Goal: Information Seeking & Learning: Check status

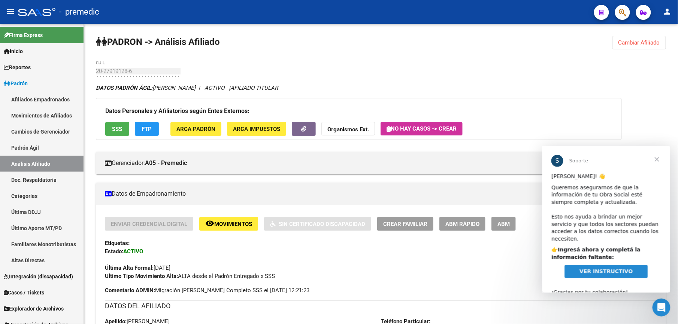
scroll to position [9, 0]
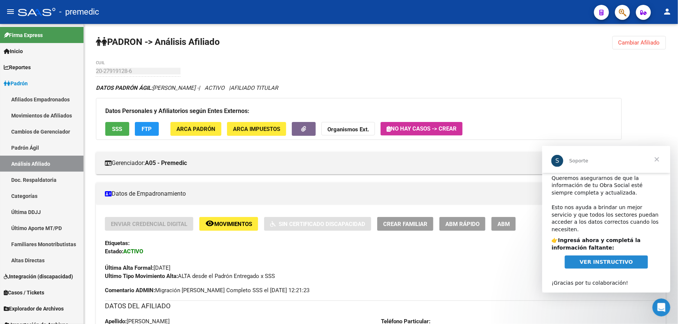
click at [616, 259] on span "VER INSTRUCTIVO" at bounding box center [605, 262] width 53 height 6
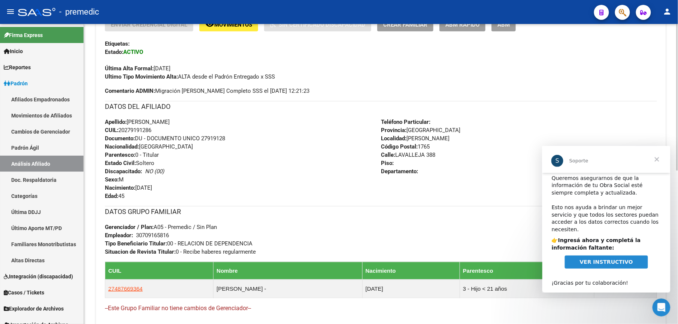
scroll to position [316, 0]
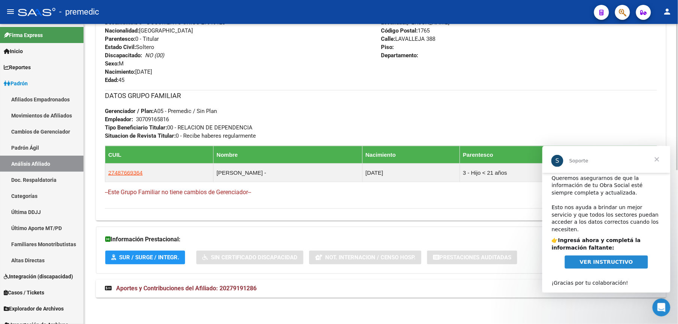
click at [249, 295] on mat-expansion-panel-header "Aportes y Contribuciones del Afiliado: 20279191286" at bounding box center [381, 289] width 570 height 18
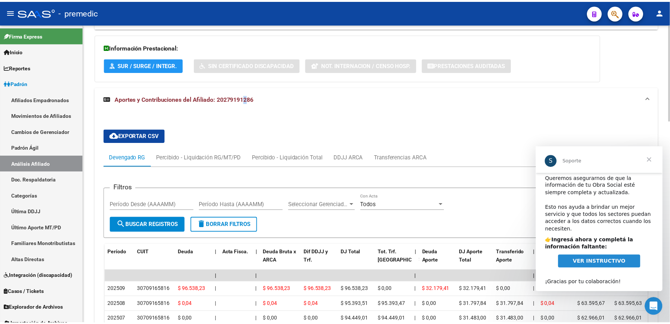
scroll to position [43, 0]
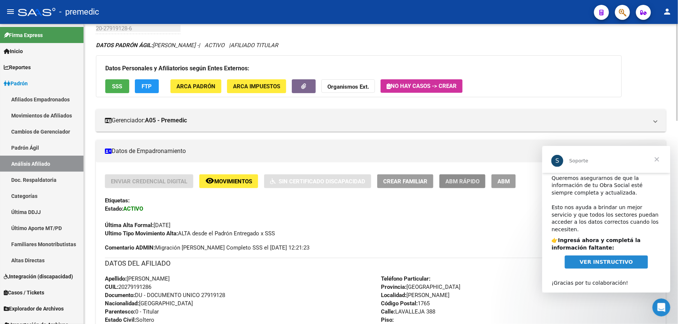
click at [457, 181] on span "ABM Rápido" at bounding box center [462, 181] width 34 height 7
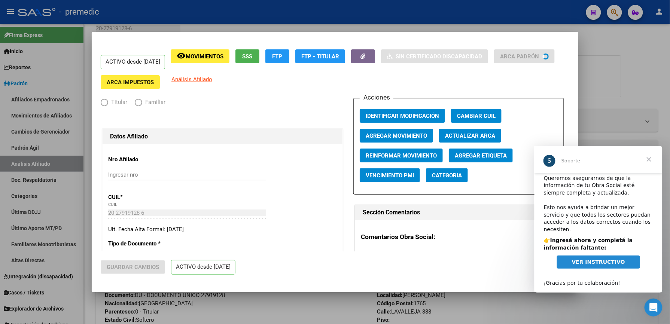
radio input "true"
type input "30-70916581-6"
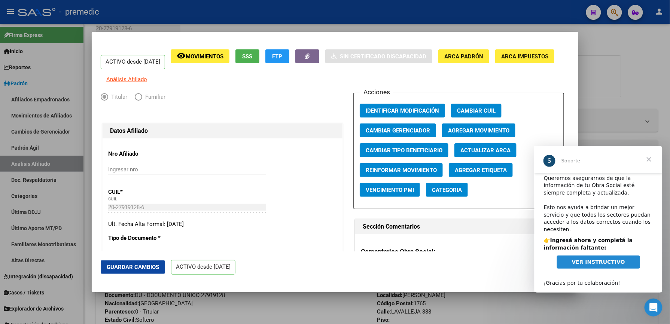
click at [464, 130] on button "Agregar Movimiento" at bounding box center [478, 131] width 73 height 14
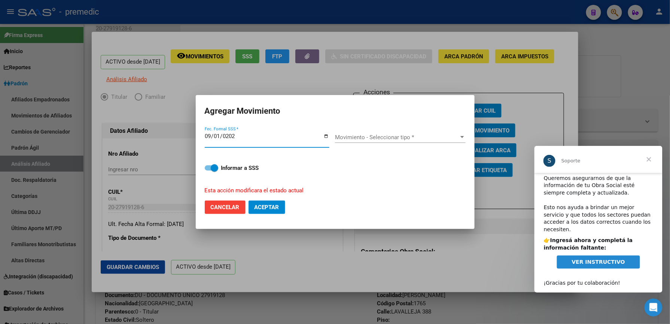
type input "2025-09-01"
click at [217, 210] on span "Cancelar" at bounding box center [225, 207] width 29 height 7
checkbox input "false"
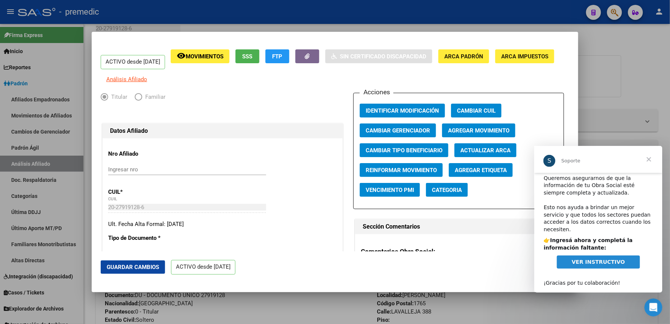
click at [334, 297] on div at bounding box center [335, 162] width 670 height 324
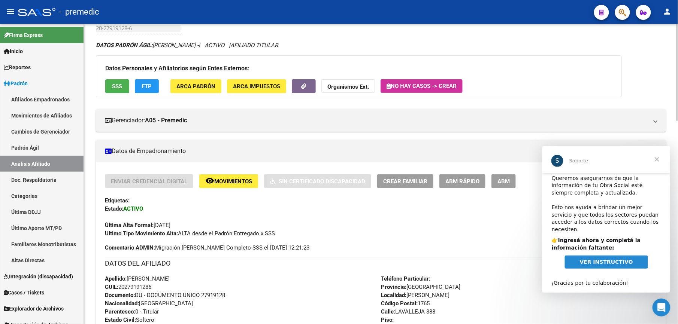
click at [438, 175] on div "Enviar Credencial Digital remove_red_eye Movimientos Sin Certificado Discapacid…" at bounding box center [381, 181] width 552 height 14
click at [410, 183] on span "Crear Familiar" at bounding box center [405, 181] width 44 height 7
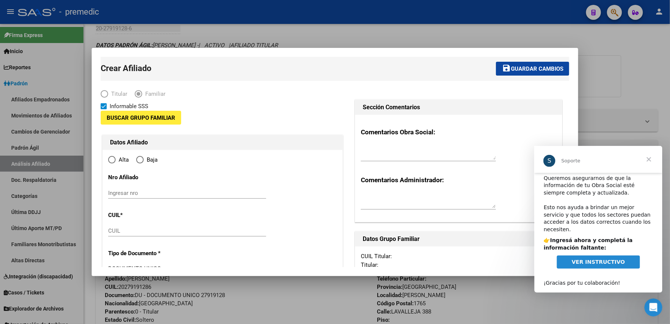
type input "30-70916581-6"
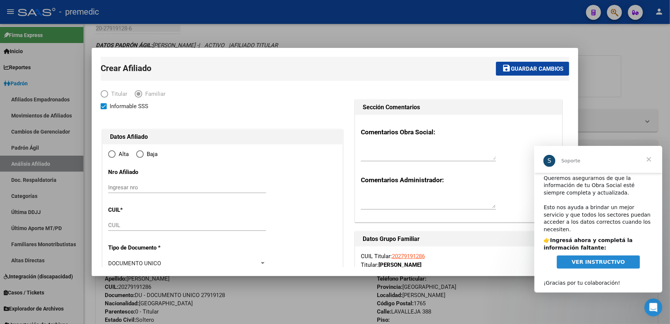
radio input "true"
type input "ISIDRO CASANOVA"
type input "1765"
type input "LAVALLEJA"
type input "388"
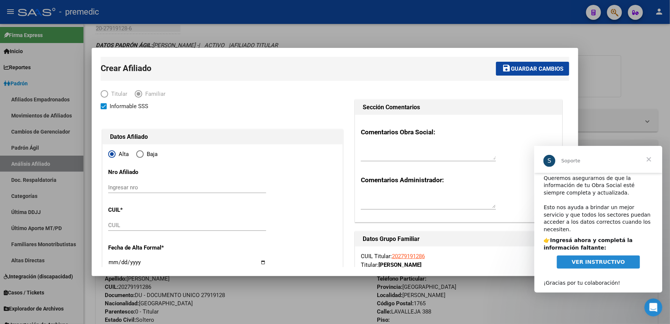
click at [171, 191] on div "Ingresar nro" at bounding box center [187, 187] width 158 height 11
click at [172, 189] on input "Ingresar nro" at bounding box center [187, 187] width 158 height 7
paste input "20-27919128-6"
paste input "27-33026372-0"
drag, startPoint x: 210, startPoint y: 189, endPoint x: 0, endPoint y: 171, distance: 210.5
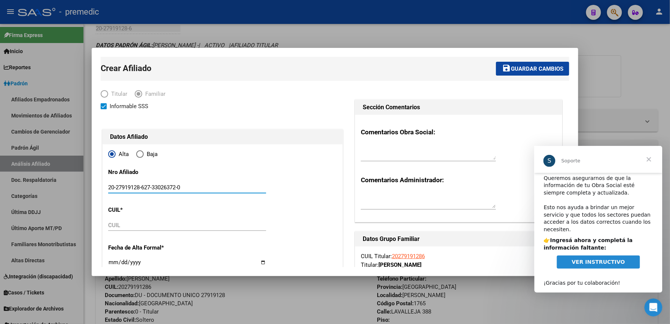
click at [0, 173] on html "menu - premedic person Firma Express Inicio Calendario SSS Instructivos Contact…" at bounding box center [335, 162] width 670 height 324
paste input "text"
type input "27-33026372-0"
drag, startPoint x: 130, startPoint y: 183, endPoint x: 0, endPoint y: 161, distance: 131.5
click at [0, 161] on html "menu - premedic person Firma Express Inicio Calendario SSS Instructivos Contact…" at bounding box center [335, 162] width 670 height 324
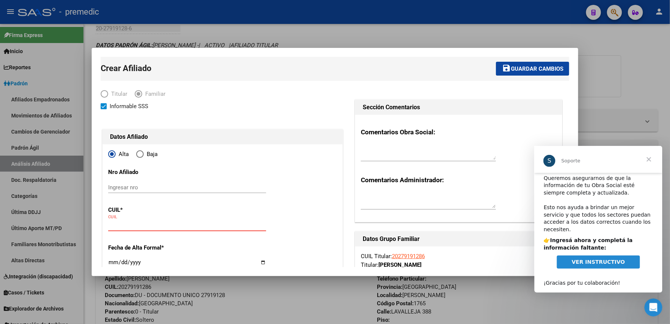
paste input "27-33026372-0"
type input "27-33026372-0"
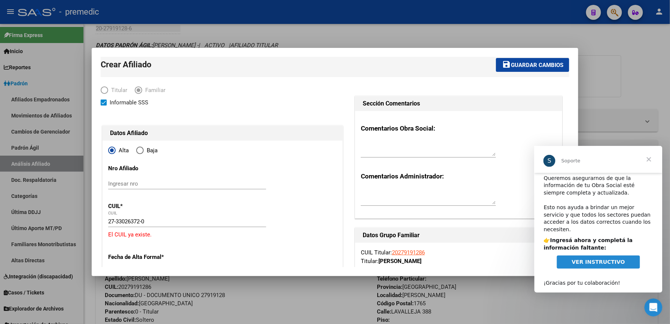
type input "33026372"
type input "GOMEZ"
type input "MARIEL ANAHI"
type input "1987-04-22"
type input "ISIDRO CASANOVA"
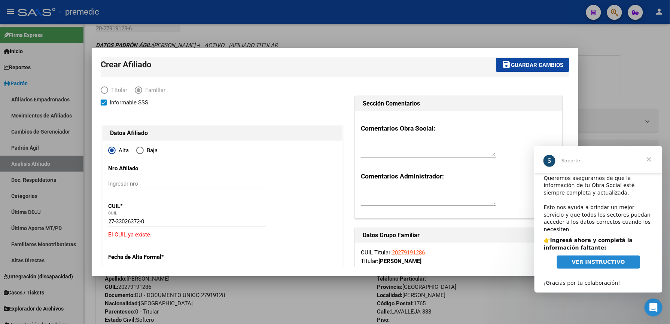
type input "ANDALGALA"
type input "2686"
type input "1"
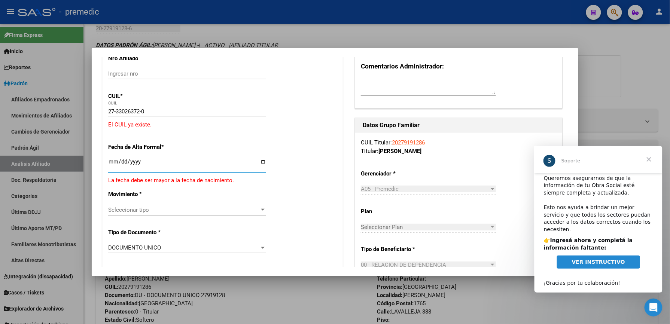
type input "[DATE]"
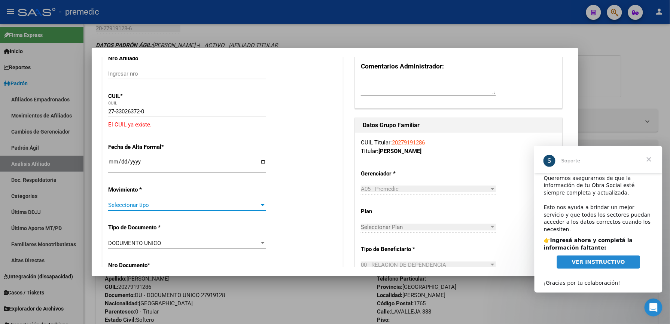
click at [187, 207] on span "Seleccionar tipo" at bounding box center [183, 205] width 151 height 7
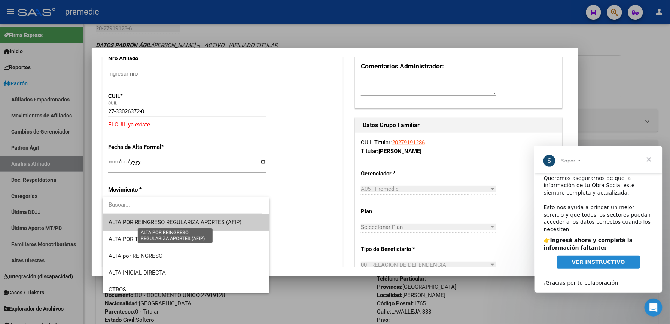
click at [186, 222] on span "ALTA POR REINGRESO REGULARIZA APORTES (AFIP)" at bounding box center [175, 222] width 133 height 7
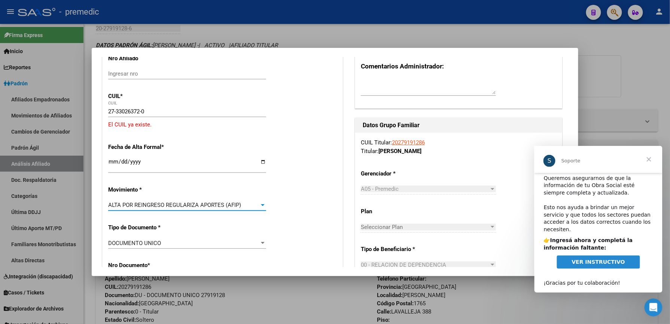
click at [260, 207] on div at bounding box center [262, 205] width 7 height 6
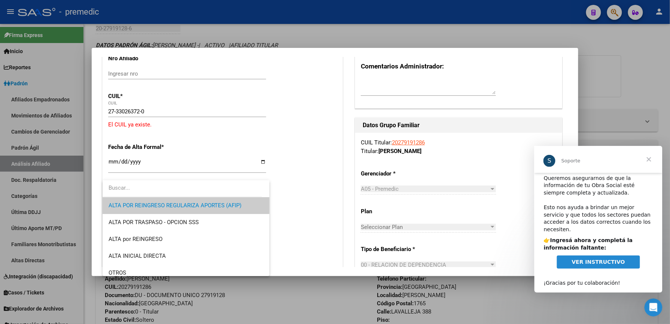
scroll to position [66, 0]
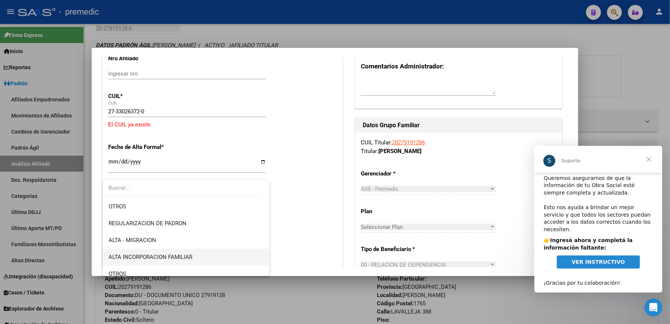
click at [201, 258] on span "ALTA INCORPORACION FAMILIAR" at bounding box center [186, 257] width 155 height 17
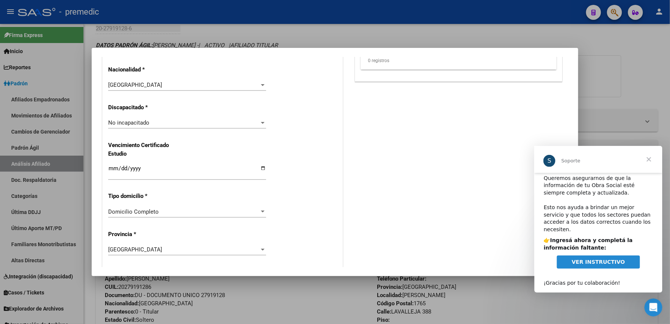
scroll to position [447, 0]
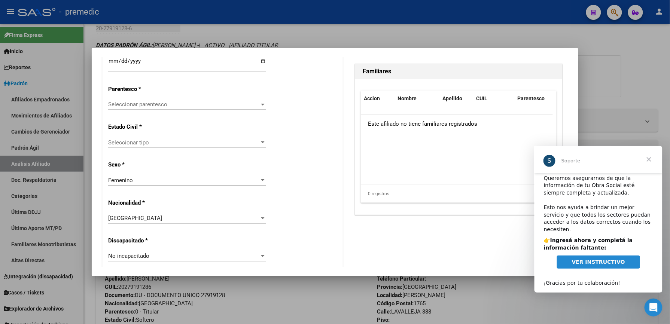
click at [196, 109] on div "Seleccionar parentesco Seleccionar parentesco" at bounding box center [187, 104] width 158 height 11
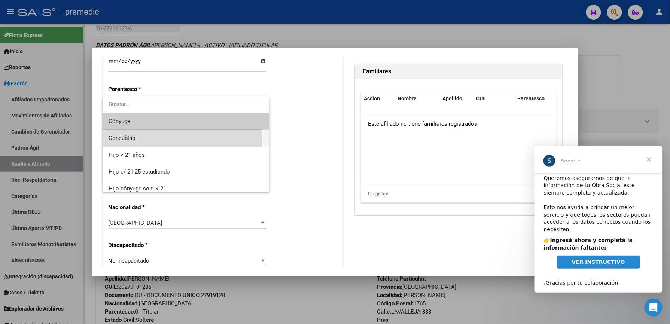
click at [142, 139] on span "Concubino" at bounding box center [186, 138] width 155 height 17
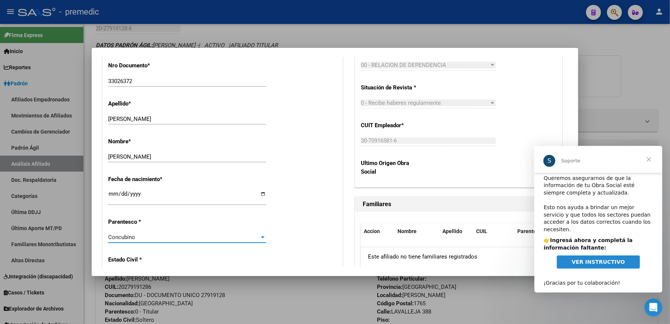
scroll to position [0, 0]
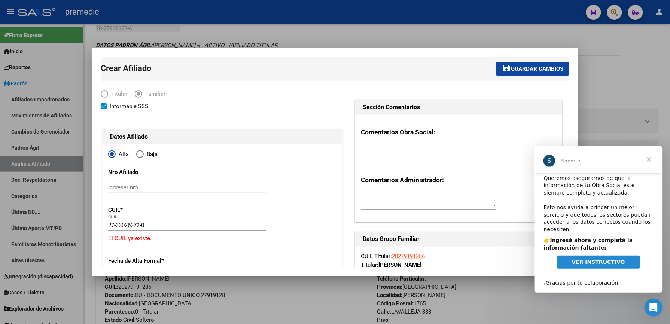
click at [511, 72] on button "save Guardar cambios" at bounding box center [532, 69] width 73 height 14
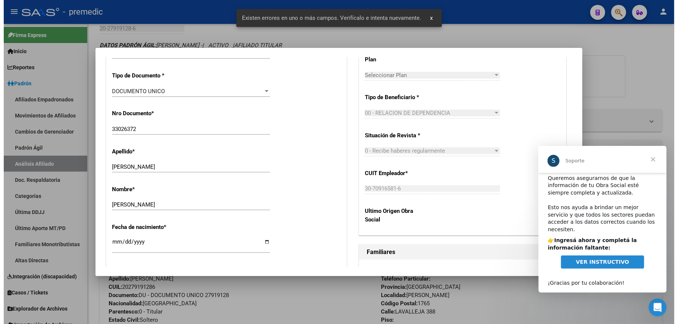
scroll to position [133, 0]
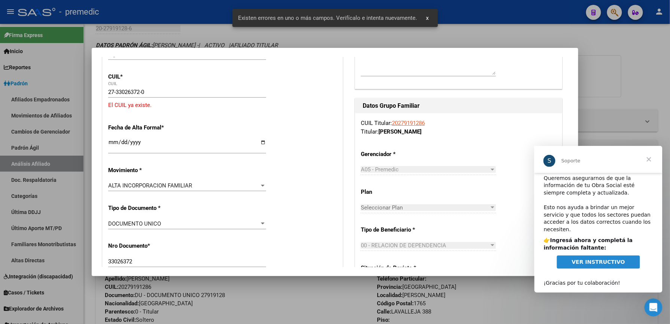
click at [152, 90] on input "27-33026372-0" at bounding box center [187, 92] width 158 height 7
click at [234, 35] on div "Existen errores en uno o más campos. Verifícalo e intenta nuevamente. x" at bounding box center [336, 18] width 224 height 36
click at [581, 36] on div at bounding box center [335, 162] width 670 height 324
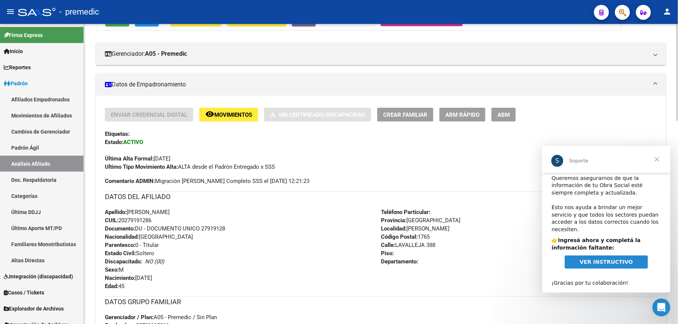
scroll to position [0, 0]
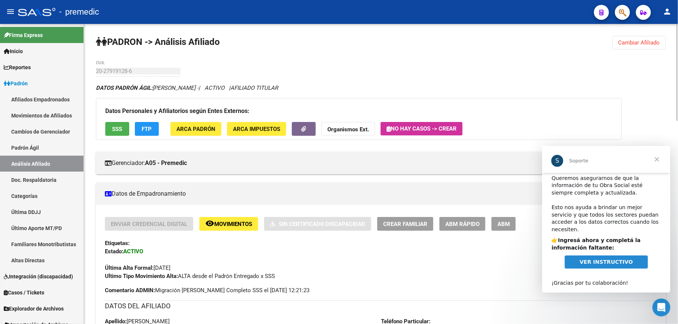
click at [625, 44] on span "Cambiar Afiliado" at bounding box center [639, 42] width 42 height 7
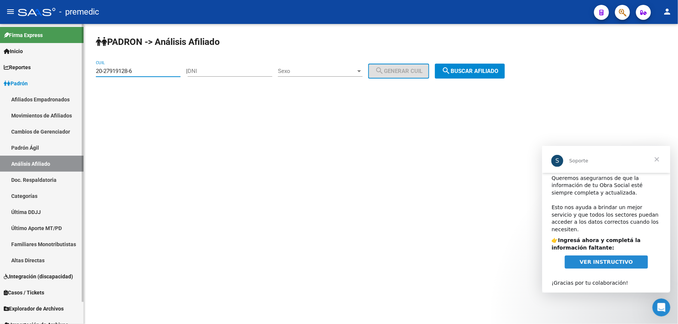
drag, startPoint x: 74, startPoint y: 72, endPoint x: 0, endPoint y: 55, distance: 75.8
click at [0, 55] on html "menu - premedic person Firma Express Inicio Calendario SSS Instructivos Contact…" at bounding box center [339, 162] width 678 height 324
paste input "31596838-1"
type input "20-31596838-1"
click at [483, 59] on div "PADRON -> Análisis Afiliado 20-31596838-1 CUIL | DNI Sexo Sexo search Generar C…" at bounding box center [381, 63] width 594 height 79
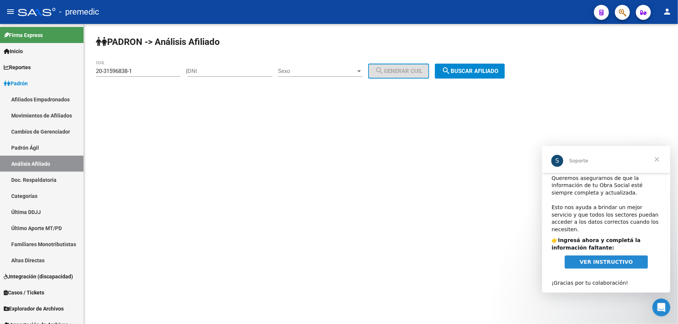
click at [475, 72] on span "search Buscar afiliado" at bounding box center [469, 71] width 57 height 7
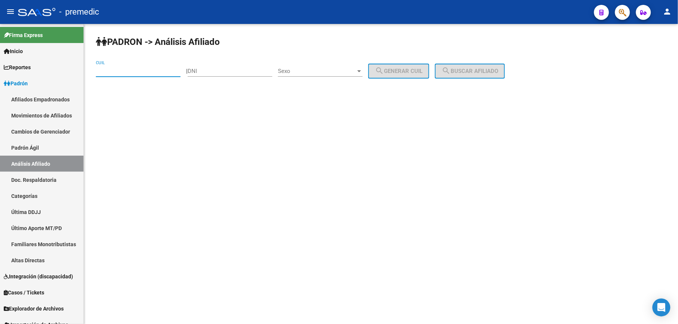
click at [140, 69] on input "CUIL" at bounding box center [138, 71] width 85 height 7
paste input "20-31596838-1"
type input "20-31596838-1"
click at [478, 76] on button "search Buscar afiliado" at bounding box center [470, 71] width 70 height 15
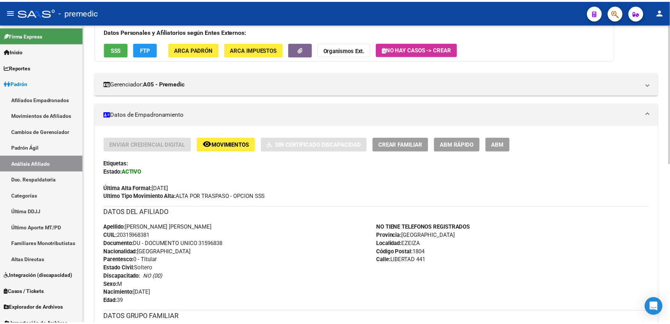
scroll to position [13, 0]
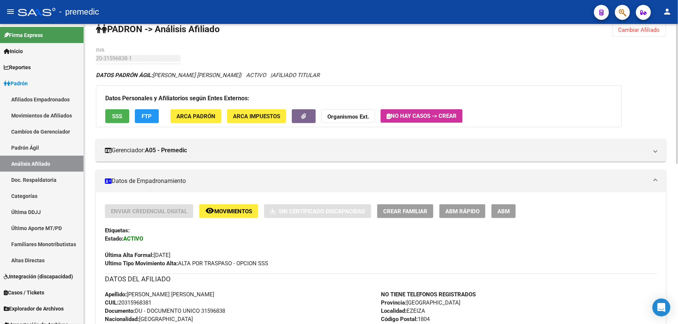
click at [466, 209] on span "ABM Rápido" at bounding box center [462, 211] width 34 height 7
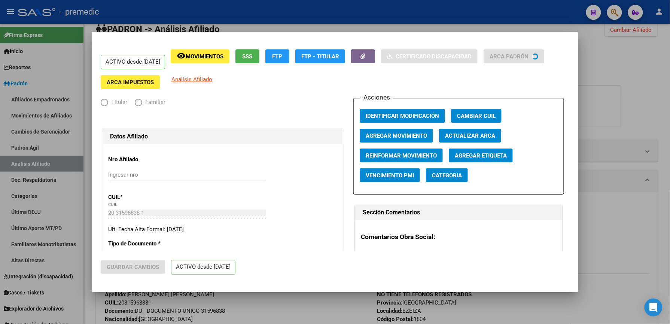
radio input "true"
type input "30-71068177-1"
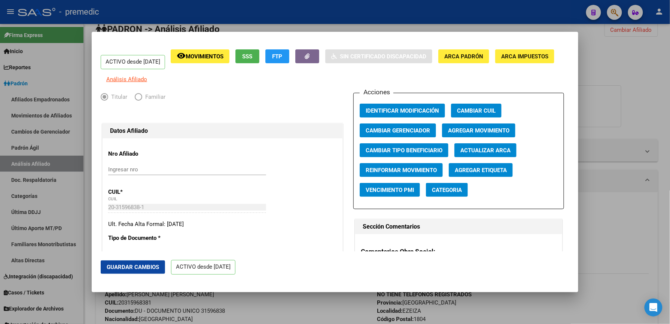
click at [320, 314] on div at bounding box center [335, 162] width 670 height 324
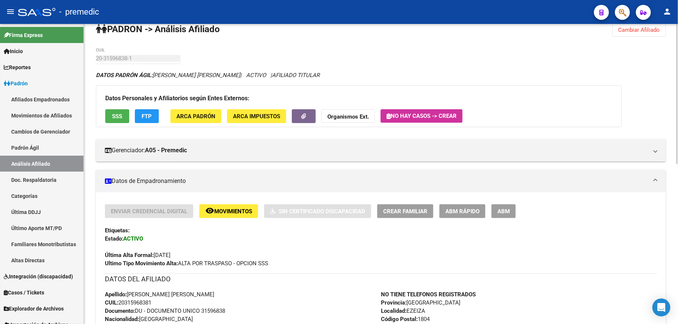
click at [387, 211] on span "Crear Familiar" at bounding box center [405, 211] width 44 height 7
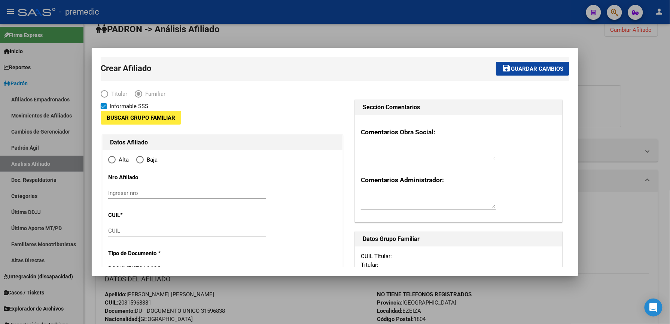
type input "30-71068177-1"
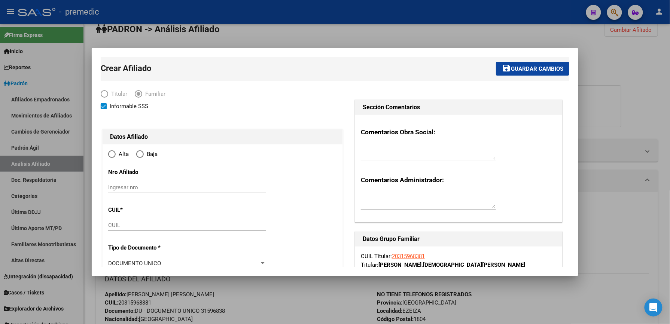
radio input "true"
type input "EZEIZA"
type input "1804"
type input "LIBERTAD"
type input "441"
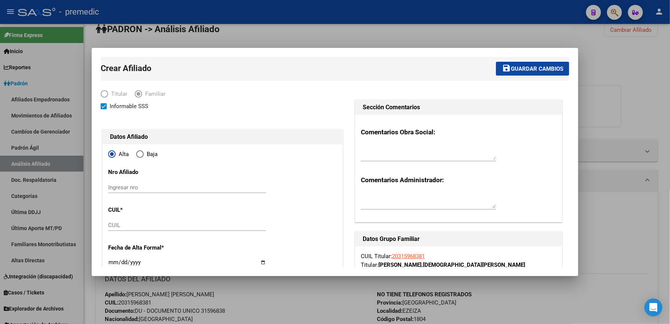
drag, startPoint x: 180, startPoint y: 209, endPoint x: 182, endPoint y: 219, distance: 10.3
drag, startPoint x: 183, startPoint y: 219, endPoint x: 186, endPoint y: 229, distance: 10.5
click at [184, 222] on div "CUIL" at bounding box center [187, 225] width 158 height 11
paste input "27-32422713-5"
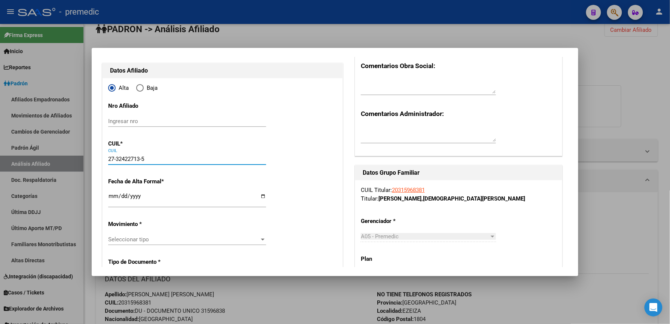
scroll to position [133, 0]
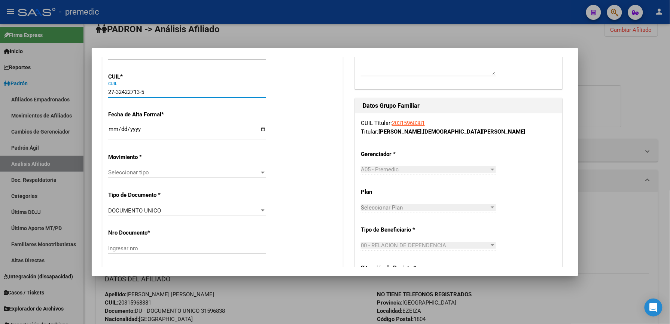
type input "27-32422713-5"
click at [215, 171] on span "Seleccionar tipo" at bounding box center [183, 172] width 151 height 7
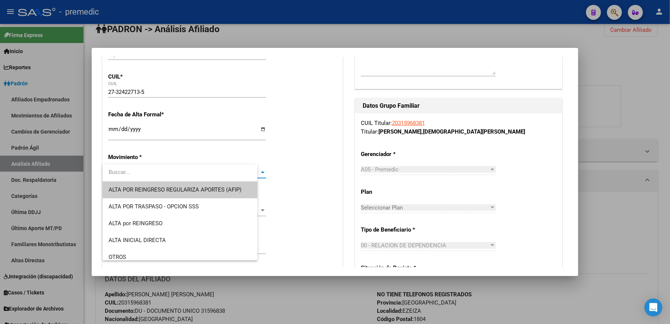
type input "32422713"
type input "[PERSON_NAME]"
type input "[PERSON_NAME] DEL [PERSON_NAME]"
type input "[DATE]"
type input "EZEIZA"
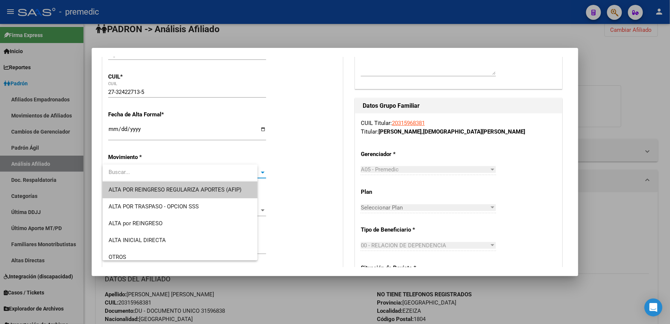
type input "SAN PEDRO"
type input "889"
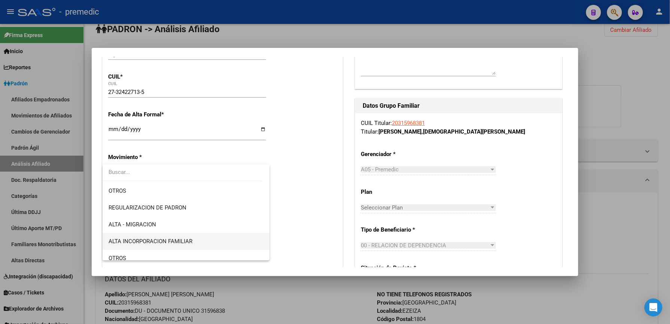
click at [206, 244] on span "ALTA INCORPORACION FAMILIAR" at bounding box center [186, 241] width 155 height 17
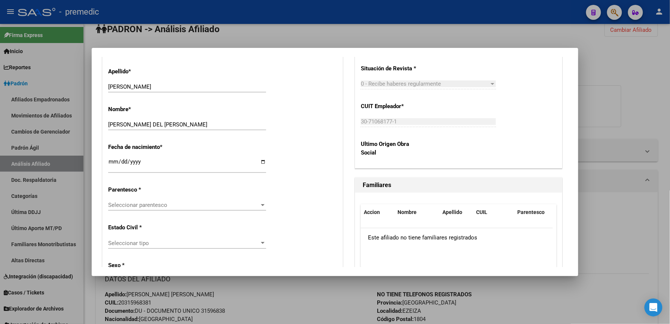
scroll to position [399, 0]
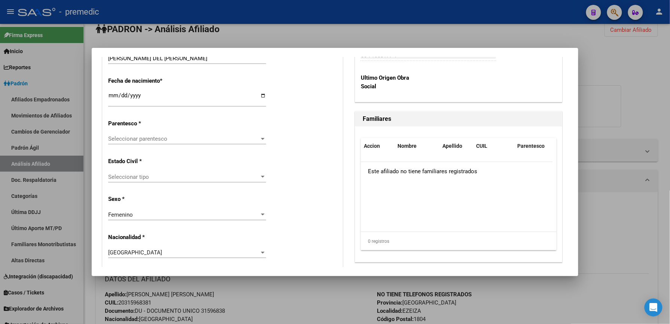
click at [151, 133] on div "Alta Baja Nro Afiliado Ingresar nro CUIL * 27-32422713-5 CUIL ARCA [PERSON_NAME…" at bounding box center [223, 279] width 240 height 1069
click at [150, 138] on span "Seleccionar parentesco" at bounding box center [183, 139] width 151 height 7
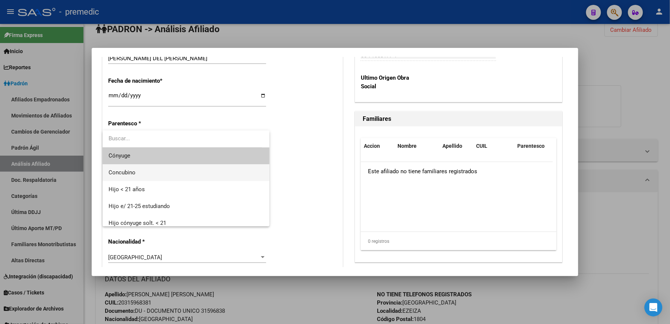
click at [146, 177] on span "Concubino" at bounding box center [186, 172] width 155 height 17
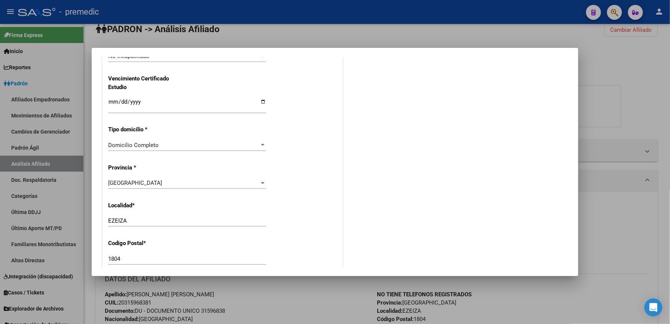
scroll to position [567, 0]
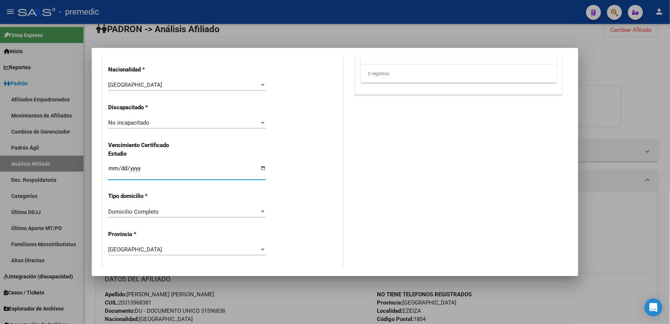
click at [113, 165] on input "Ingresar fecha" at bounding box center [187, 171] width 158 height 12
click at [122, 168] on input "Ingresar fecha" at bounding box center [187, 171] width 158 height 12
click at [132, 169] on input "Ingresar fecha" at bounding box center [187, 171] width 158 height 12
click at [100, 170] on mat-dialog-content "Crear Afiliado save Guardar cambios Titular Familiar Informable SSS Datos Afili…" at bounding box center [335, 162] width 487 height 211
click at [110, 171] on input "Ingresar fecha" at bounding box center [187, 171] width 158 height 12
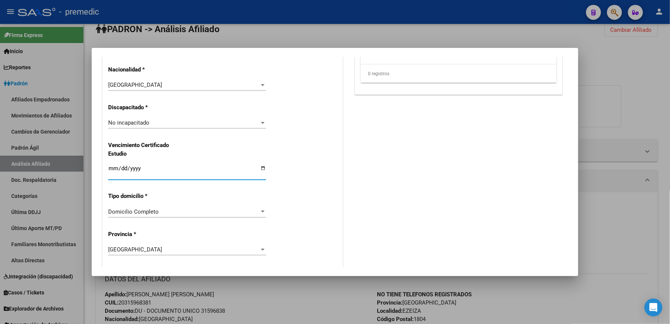
click at [119, 167] on input "Ingresar fecha" at bounding box center [187, 171] width 158 height 12
click at [112, 168] on input "Ingresar fecha" at bounding box center [187, 171] width 158 height 12
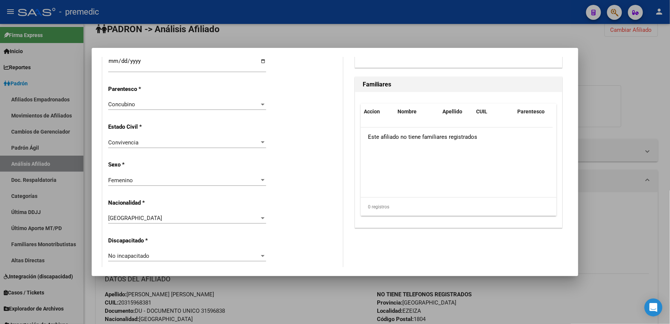
click at [147, 104] on div "Concubino" at bounding box center [183, 104] width 151 height 7
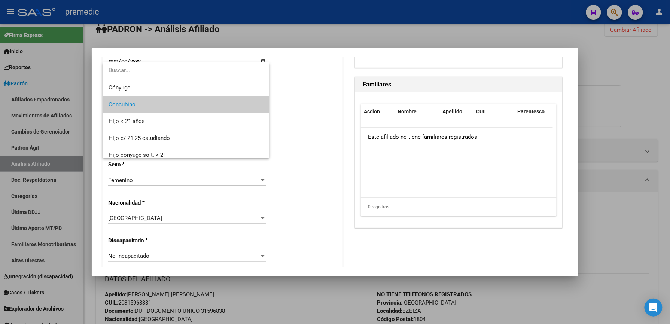
click at [332, 122] on div at bounding box center [335, 162] width 670 height 324
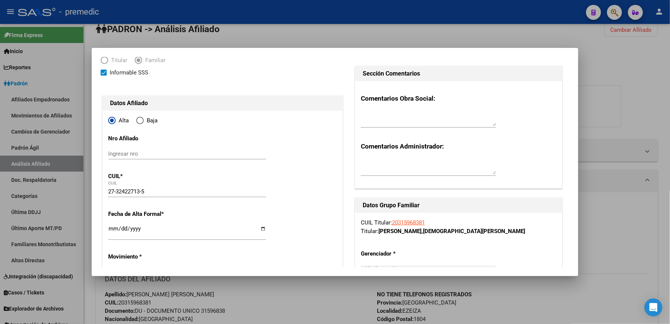
scroll to position [0, 0]
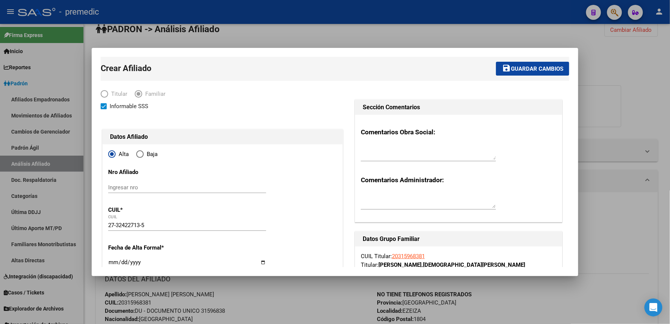
click at [509, 73] on button "save Guardar cambios" at bounding box center [532, 69] width 73 height 14
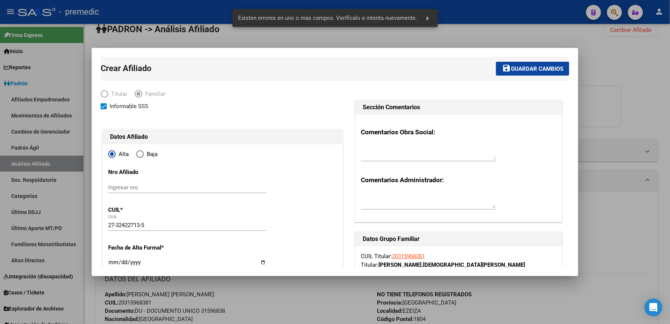
scroll to position [133, 0]
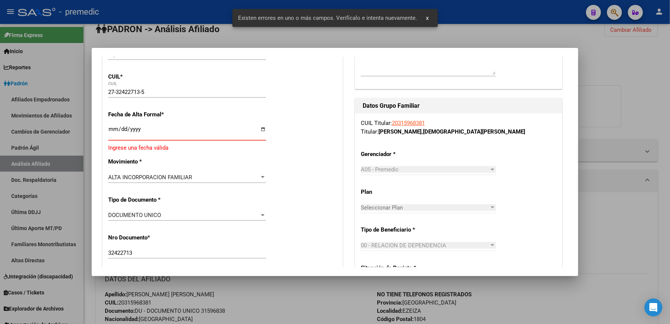
click at [115, 132] on input "Ingresar fecha" at bounding box center [187, 132] width 158 height 12
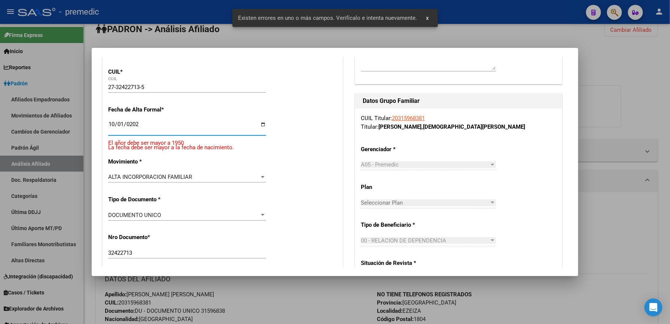
type input "[DATE]"
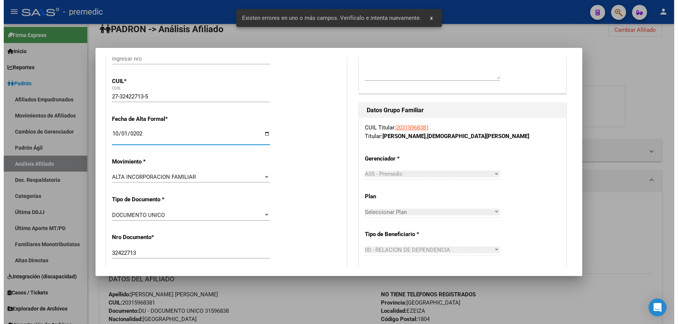
scroll to position [0, 0]
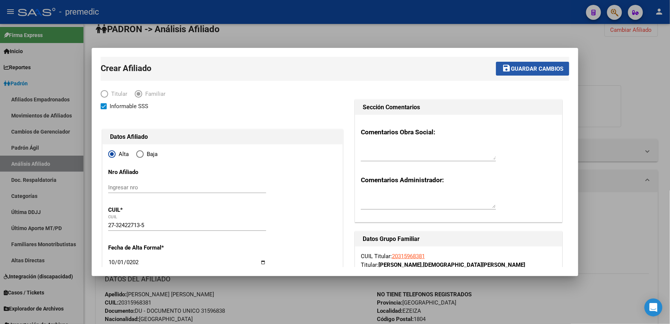
click at [529, 72] on span "Guardar cambios" at bounding box center [537, 69] width 52 height 7
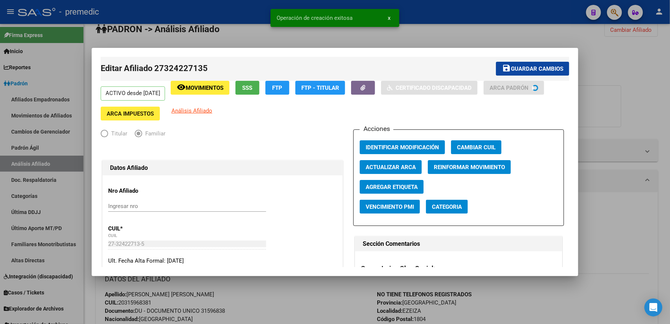
click at [583, 71] on div at bounding box center [335, 162] width 670 height 324
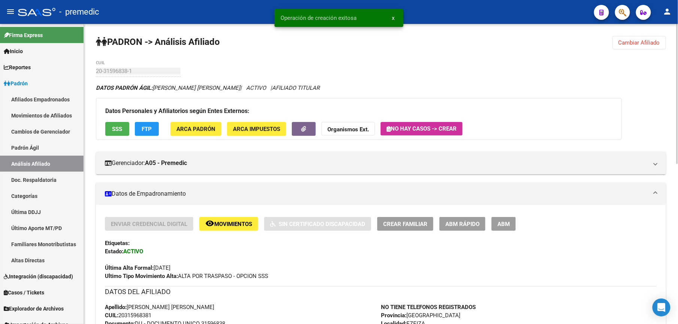
click at [633, 42] on span "Cambiar Afiliado" at bounding box center [639, 42] width 42 height 7
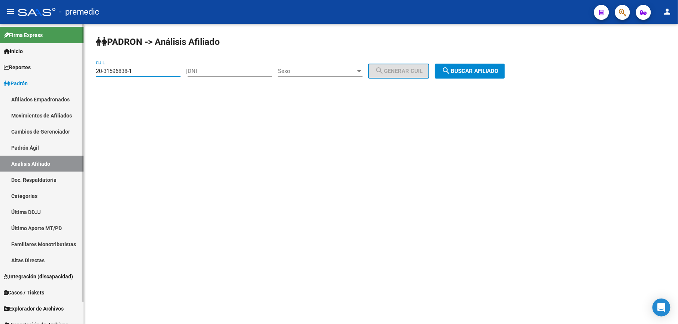
drag, startPoint x: 138, startPoint y: 71, endPoint x: 68, endPoint y: 49, distance: 73.3
click at [0, 49] on html "menu - premedic person Firma Express Inicio Calendario SSS Instructivos Contact…" at bounding box center [339, 162] width 678 height 324
paste input "7-46087502-7"
click at [468, 74] on span "search Buscar afiliado" at bounding box center [469, 71] width 57 height 7
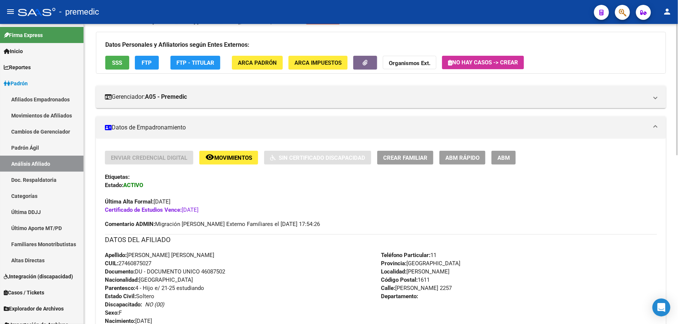
scroll to position [133, 0]
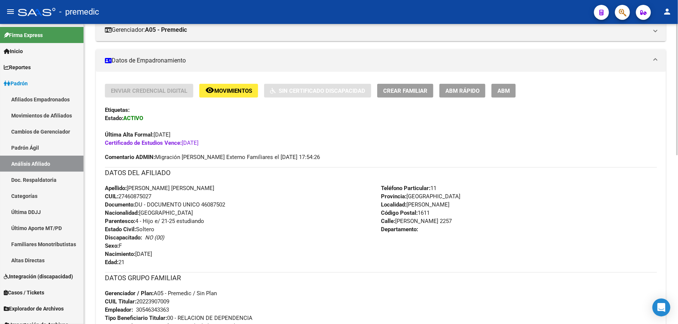
drag, startPoint x: 138, startPoint y: 267, endPoint x: 109, endPoint y: 264, distance: 28.5
click at [109, 264] on div "Apellido: [PERSON_NAME] [PERSON_NAME] CUIL: 27460875027 Documento: DU - DOCUMEN…" at bounding box center [243, 225] width 276 height 82
drag, startPoint x: 109, startPoint y: 264, endPoint x: 116, endPoint y: 263, distance: 6.9
click at [116, 263] on strong "Edad:" at bounding box center [111, 262] width 13 height 7
click at [120, 262] on span "Edad: 21" at bounding box center [114, 262] width 19 height 7
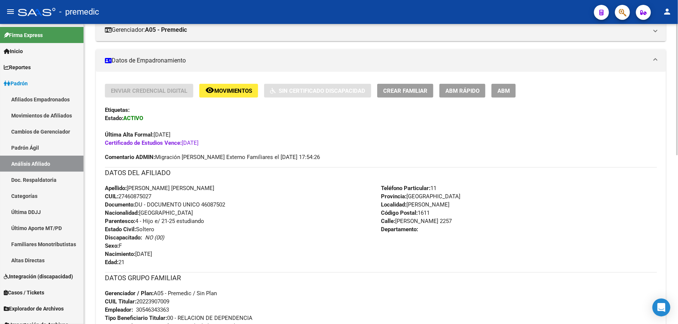
click at [120, 262] on span "Edad: 21" at bounding box center [114, 262] width 19 height 7
click at [121, 263] on span "Edad: 21" at bounding box center [114, 262] width 19 height 7
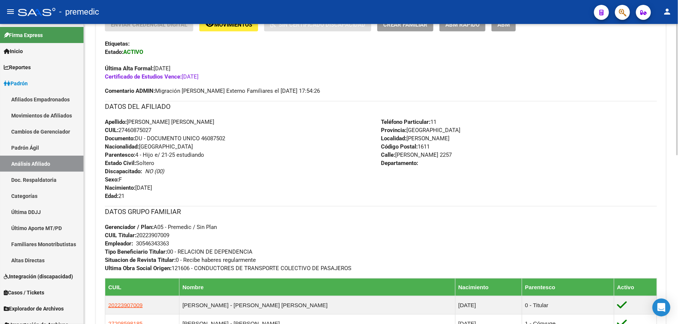
drag, startPoint x: 137, startPoint y: 155, endPoint x: 211, endPoint y: 155, distance: 74.5
click at [211, 155] on div "Apellido: [PERSON_NAME] [PERSON_NAME] CUIL: 27460875027 Documento: DU - DOCUMEN…" at bounding box center [243, 159] width 276 height 82
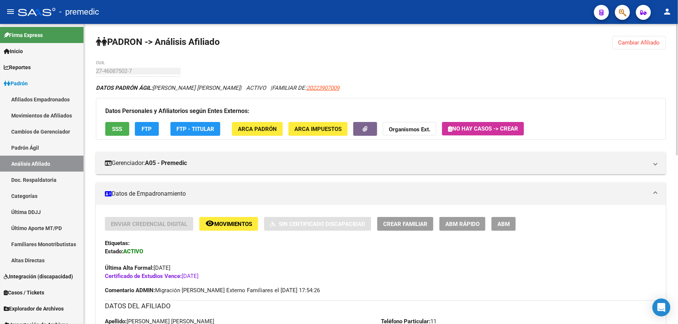
drag, startPoint x: 653, startPoint y: 38, endPoint x: 639, endPoint y: 43, distance: 14.8
click at [654, 39] on button "Cambiar Afiliado" at bounding box center [639, 42] width 54 height 13
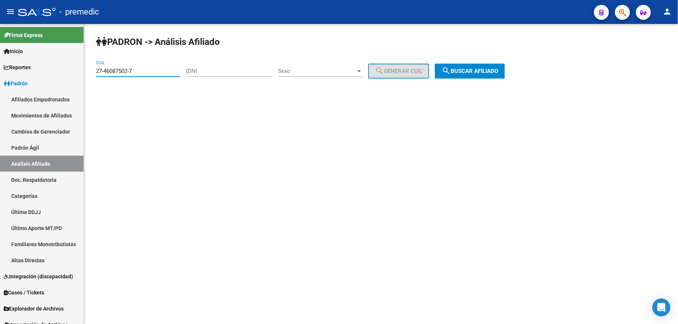
drag, startPoint x: 152, startPoint y: 74, endPoint x: -2, endPoint y: 46, distance: 156.8
click at [0, 46] on html "menu - premedic person Firma Express Inicio Calendario SSS Instructivos Contact…" at bounding box center [339, 162] width 678 height 324
paste input "32554114-3"
type input "27-32554114-3"
click at [484, 83] on div "[PERSON_NAME] -> Análisis Afiliado 27-32554114-3 CUIL | DNI Sexo Sexo search Ge…" at bounding box center [381, 63] width 594 height 79
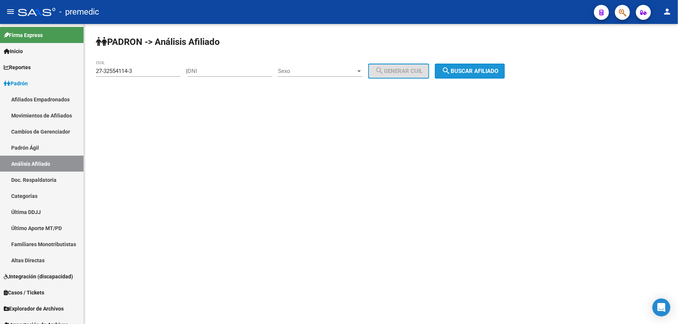
click at [485, 77] on button "search Buscar afiliado" at bounding box center [470, 71] width 70 height 15
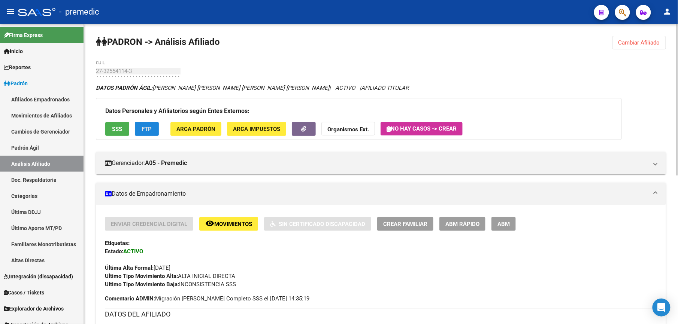
click at [156, 131] on button "FTP" at bounding box center [147, 129] width 24 height 14
click at [146, 129] on span "FTP" at bounding box center [147, 129] width 10 height 7
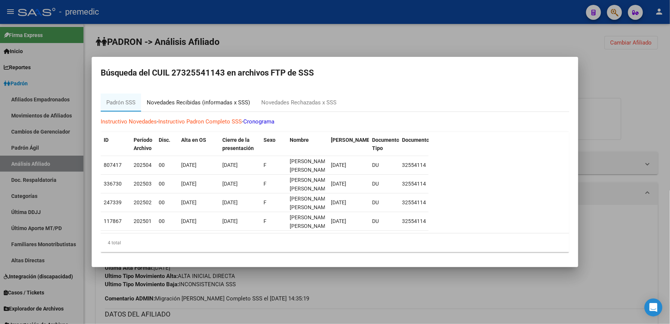
click at [177, 100] on div "Novedades Recibidas (informadas x SSS)" at bounding box center [198, 102] width 103 height 9
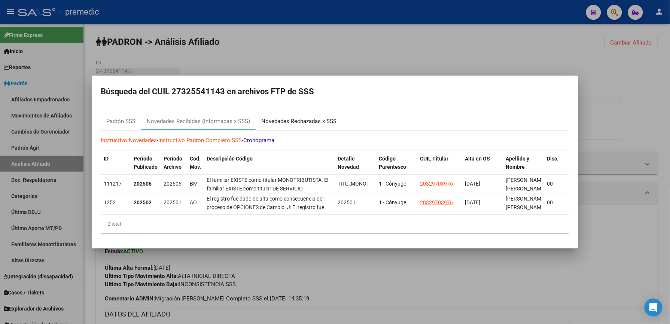
click at [304, 117] on div "Novedades Rechazadas x SSS" at bounding box center [298, 121] width 75 height 9
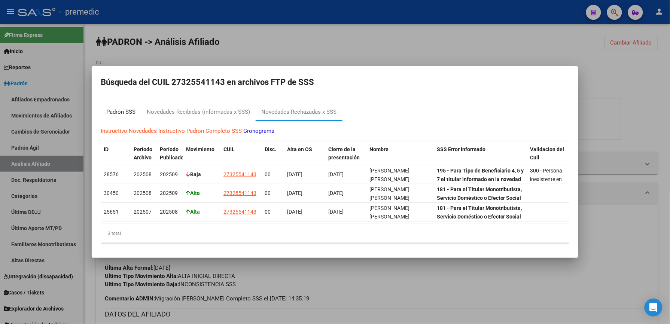
click at [110, 103] on div "Padrón SSS" at bounding box center [121, 112] width 40 height 18
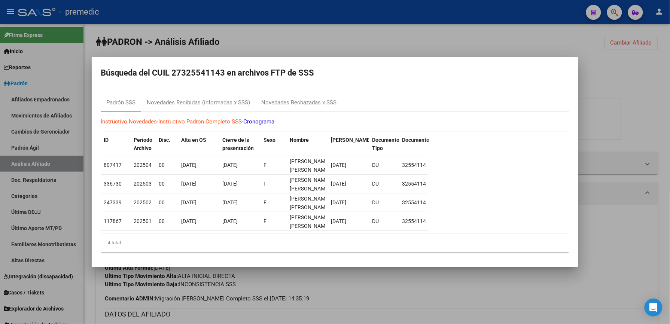
click at [207, 303] on div at bounding box center [335, 162] width 670 height 324
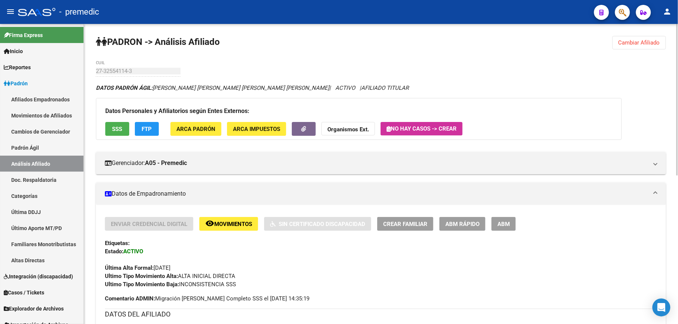
click at [607, 42] on div "[PERSON_NAME] -> Análisis Afiliado Cambiar Afiliado 27-32554114-3 CUIL DATOS [P…" at bounding box center [381, 322] width 594 height 596
click at [619, 42] on button "Cambiar Afiliado" at bounding box center [639, 42] width 54 height 13
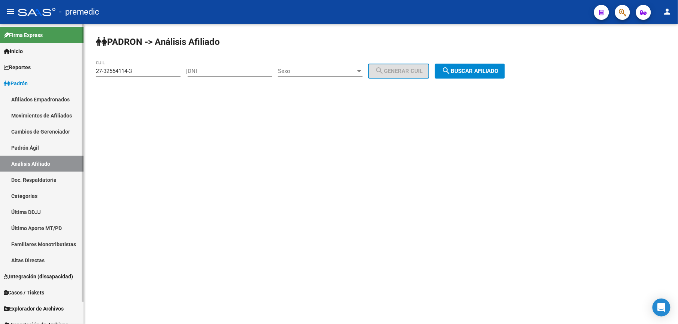
drag, startPoint x: 24, startPoint y: 69, endPoint x: 29, endPoint y: 63, distance: 8.2
click at [5, 69] on mat-sidenav-container "Firma Express Inicio Calendario SSS Instructivos Contacto OS Reportes Padrón Tr…" at bounding box center [339, 174] width 678 height 300
paste input "3-29753333-9"
type input "23-29753333-9"
drag, startPoint x: 516, startPoint y: 75, endPoint x: 514, endPoint y: 71, distance: 4.5
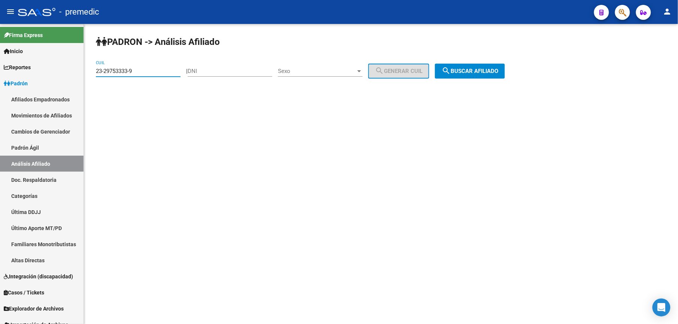
click at [516, 75] on div "[PERSON_NAME] -> Análisis Afiliado 23-29753333-9 CUIL | DNI Sexo Sexo search Ge…" at bounding box center [381, 63] width 594 height 79
click at [485, 64] on button "search Buscar afiliado" at bounding box center [470, 71] width 70 height 15
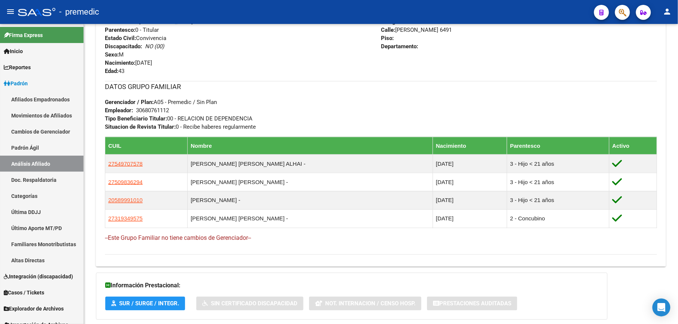
scroll to position [379, 0]
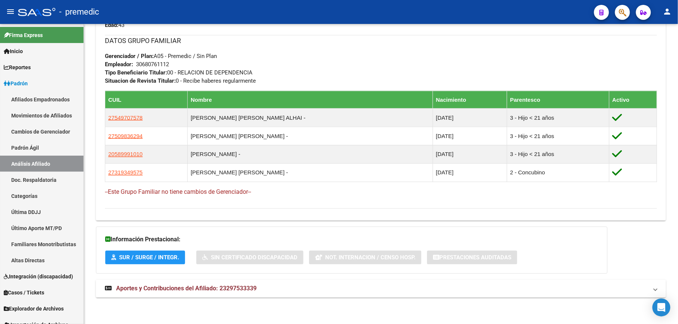
click at [163, 286] on span "Aportes y Contribuciones del Afiliado: 23297533339" at bounding box center [186, 288] width 140 height 7
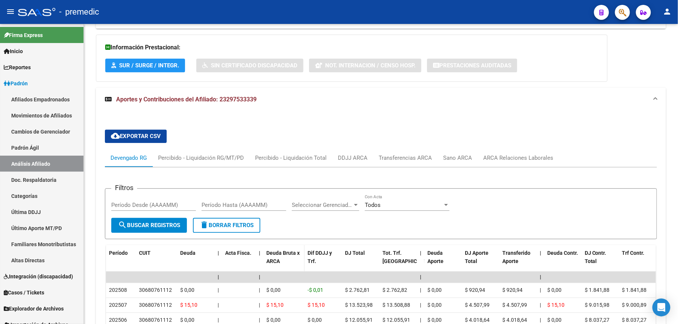
scroll to position [638, 0]
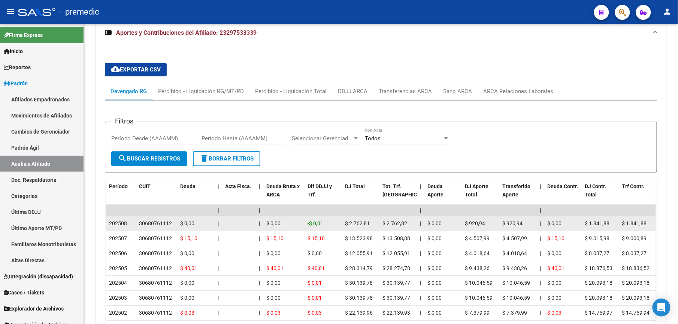
drag, startPoint x: 141, startPoint y: 224, endPoint x: 177, endPoint y: 228, distance: 36.2
click at [174, 228] on datatable-body-cell "30680761112" at bounding box center [156, 223] width 41 height 15
drag, startPoint x: 174, startPoint y: 228, endPoint x: 226, endPoint y: 228, distance: 52.4
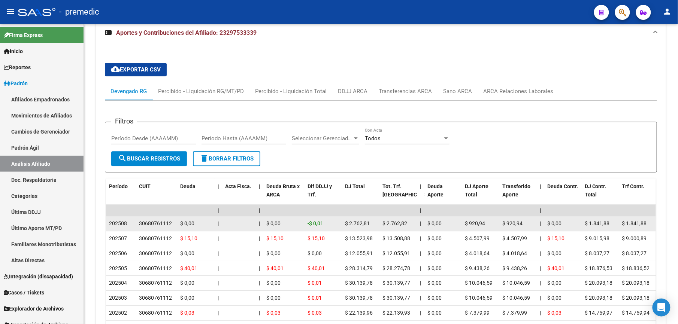
click at [226, 228] on div at bounding box center [239, 223] width 28 height 9
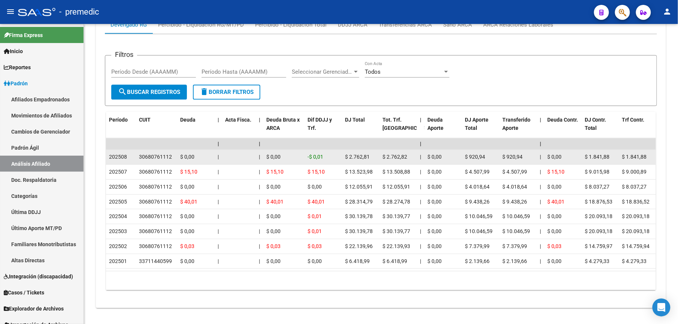
drag, startPoint x: 146, startPoint y: 157, endPoint x: 168, endPoint y: 157, distance: 22.1
click at [168, 157] on div "30680761112" at bounding box center [155, 157] width 33 height 9
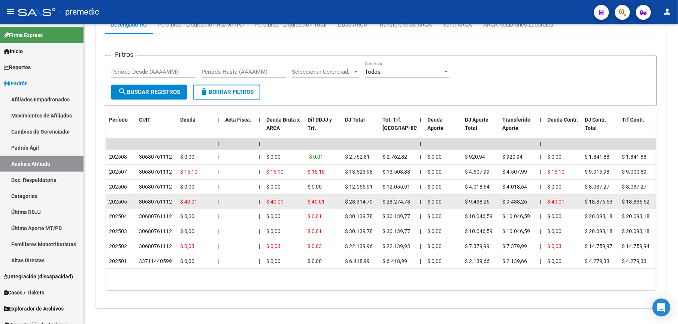
drag, startPoint x: 168, startPoint y: 157, endPoint x: 176, endPoint y: 209, distance: 51.9
click at [176, 209] on datatable-body-cell "30680761112" at bounding box center [156, 202] width 41 height 15
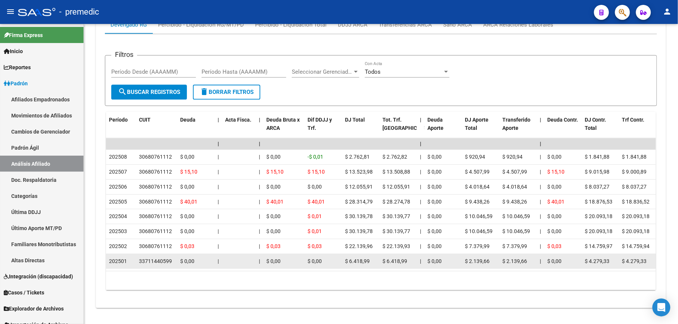
click at [155, 259] on div "33711440599" at bounding box center [155, 261] width 33 height 9
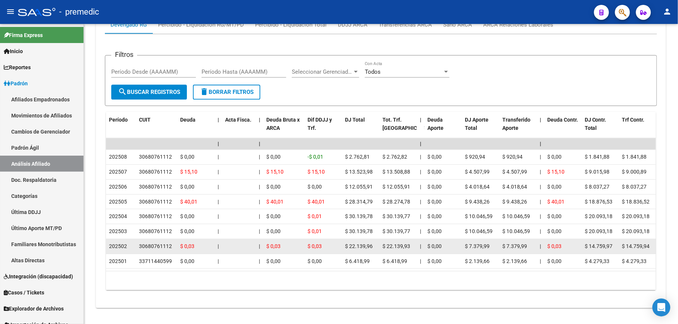
drag, startPoint x: 155, startPoint y: 259, endPoint x: 156, endPoint y: 253, distance: 5.7
click at [156, 253] on datatable-body-cell "30680761112" at bounding box center [156, 246] width 41 height 15
click at [156, 249] on div "30680761112" at bounding box center [155, 246] width 33 height 9
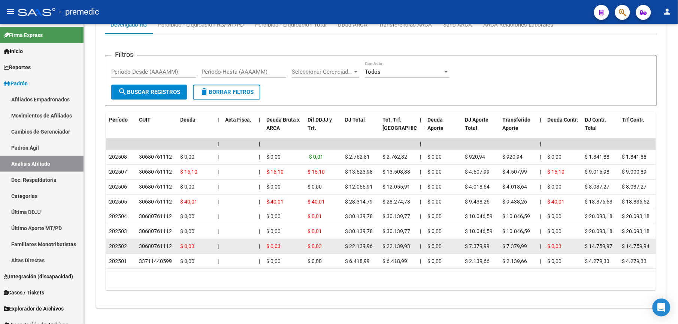
click at [156, 249] on div "30680761112" at bounding box center [155, 246] width 33 height 9
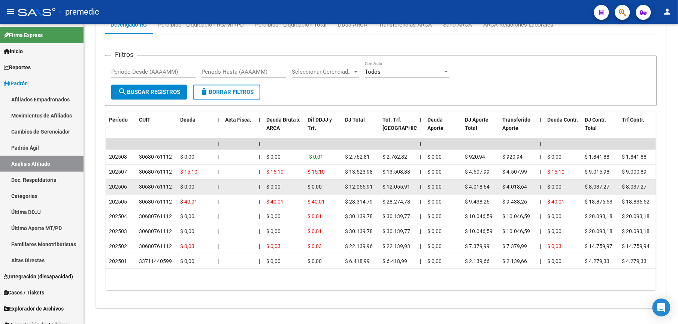
drag, startPoint x: 156, startPoint y: 250, endPoint x: 158, endPoint y: 189, distance: 61.1
click at [158, 189] on datatable-scroller "| | | | | | | | | | | | | 202508 30680761112 $ 0,00 | | $ 0,00 -$ 0,01 $ 2.762,…" at bounding box center [381, 203] width 550 height 131
click at [158, 189] on div "30680761112" at bounding box center [155, 187] width 33 height 9
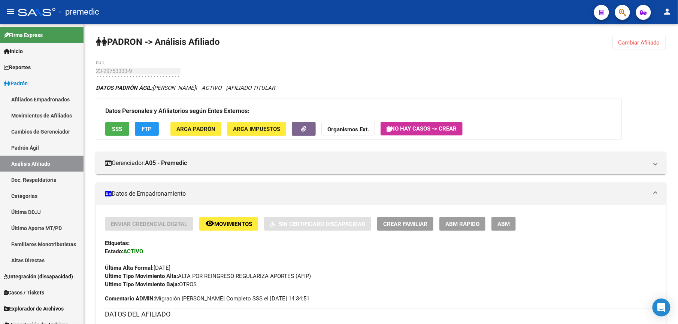
scroll to position [266, 0]
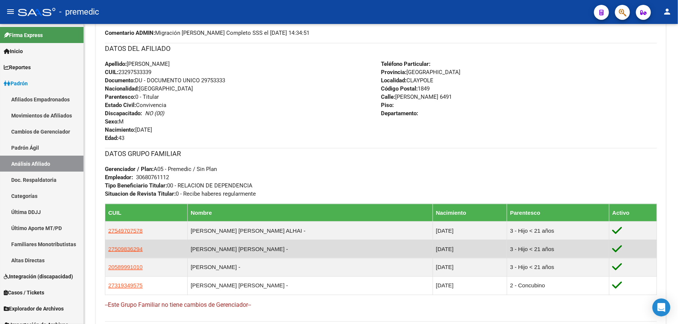
drag, startPoint x: 233, startPoint y: 284, endPoint x: 229, endPoint y: 246, distance: 37.6
click at [229, 246] on table "CUIL Nombre Nacimiento Parentesco Activo 27549707578 [PERSON_NAME] [PERSON_NAME…" at bounding box center [381, 249] width 552 height 91
click at [229, 246] on td "[PERSON_NAME] [PERSON_NAME] -" at bounding box center [310, 249] width 245 height 18
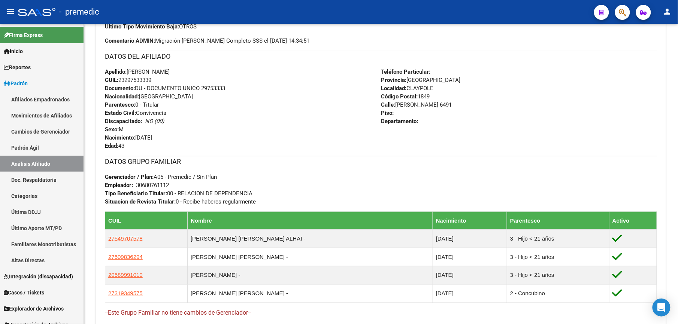
scroll to position [125, 0]
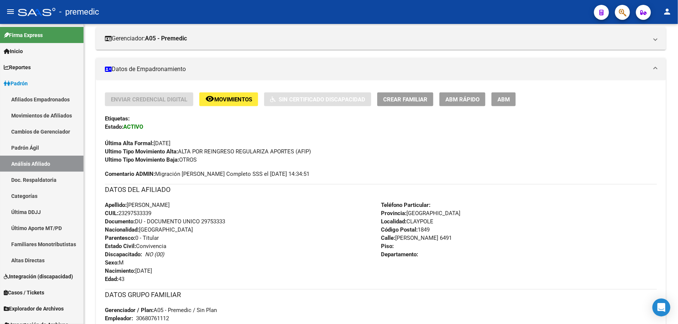
click at [210, 98] on mat-icon "remove_red_eye" at bounding box center [209, 98] width 9 height 9
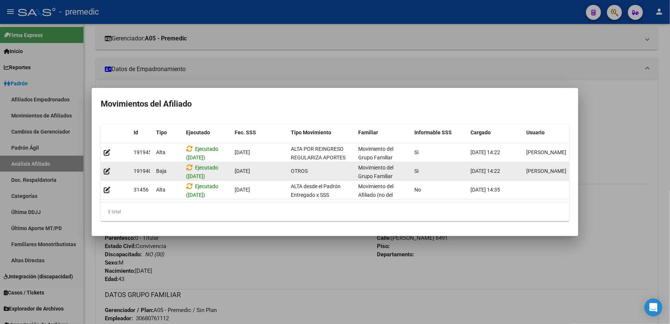
click at [169, 167] on div "Baja" at bounding box center [168, 171] width 24 height 9
drag, startPoint x: 169, startPoint y: 167, endPoint x: 164, endPoint y: 167, distance: 5.6
click at [164, 168] on span "Baja" at bounding box center [161, 171] width 10 height 6
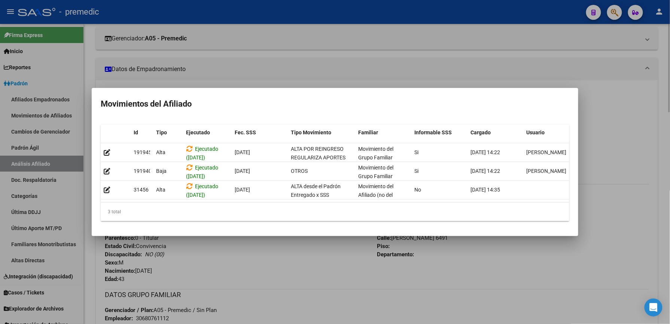
click at [241, 270] on div at bounding box center [335, 162] width 670 height 324
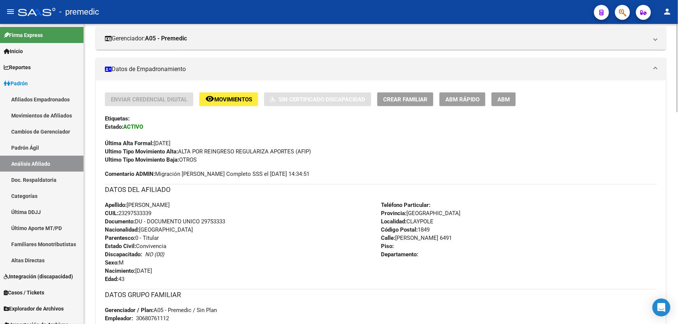
scroll to position [0, 0]
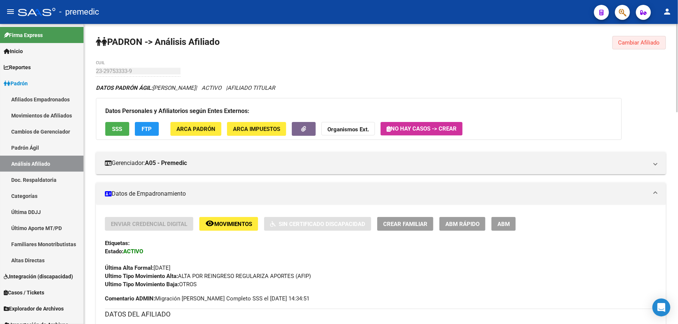
click at [643, 45] on span "Cambiar Afiliado" at bounding box center [639, 42] width 42 height 7
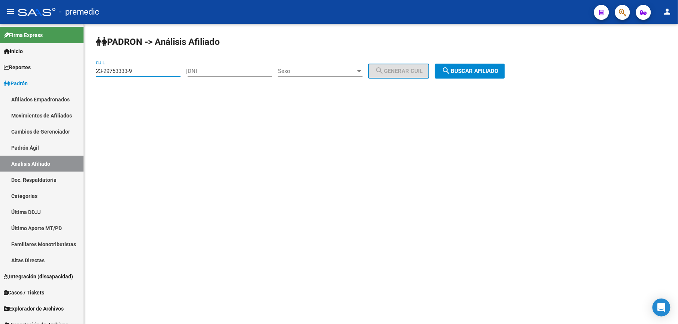
drag, startPoint x: 152, startPoint y: 74, endPoint x: 304, endPoint y: 81, distance: 152.6
click at [0, 50] on html "menu - premedic person Firma Express Inicio Calendario SSS Instructivos Contact…" at bounding box center [339, 162] width 678 height 324
paste input "0-42955928-7"
click at [462, 71] on span "search Buscar afiliado" at bounding box center [469, 71] width 57 height 7
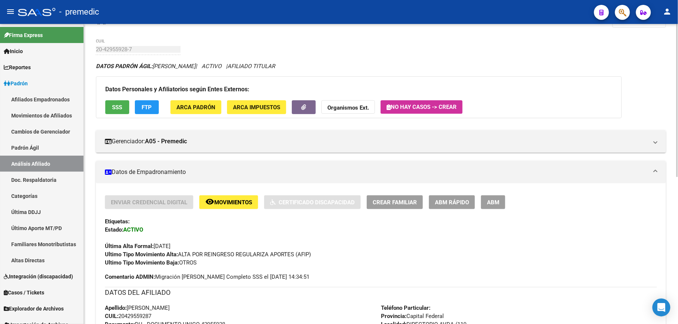
scroll to position [289, 0]
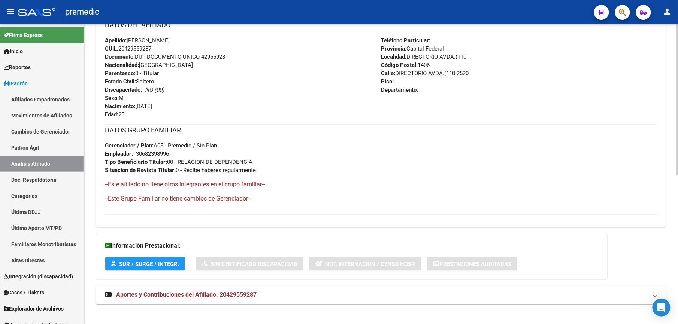
click at [190, 282] on div "DATOS [PERSON_NAME] ÁGIL: [PERSON_NAME] | ACTIVO | AFILIADO TITULAR Datos Perso…" at bounding box center [381, 53] width 570 height 518
click at [192, 297] on span "Aportes y Contribuciones del Afiliado: 20429559287" at bounding box center [186, 295] width 140 height 7
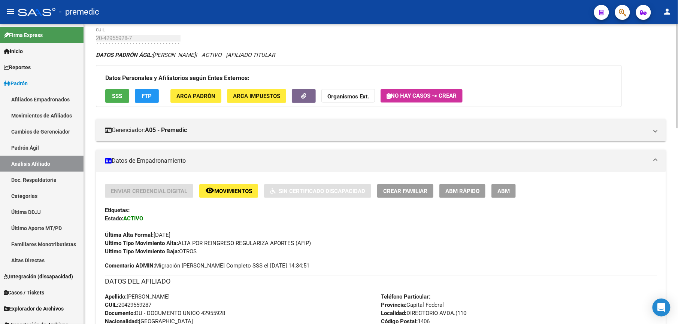
scroll to position [0, 0]
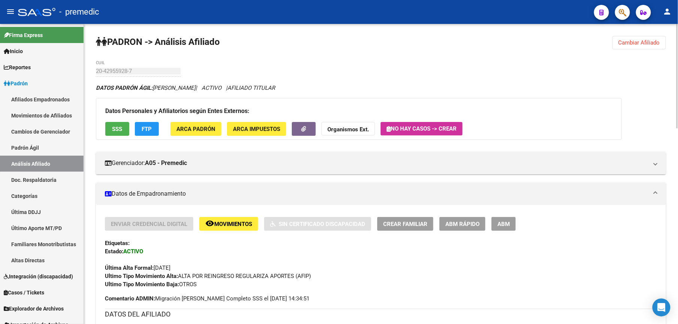
click at [616, 45] on button "Cambiar Afiliado" at bounding box center [639, 42] width 54 height 13
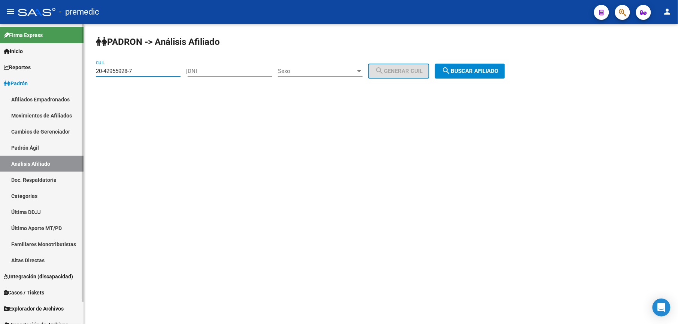
drag, startPoint x: 136, startPoint y: 78, endPoint x: 0, endPoint y: 83, distance: 136.3
click at [0, 83] on html "menu - premedic person Firma Express Inicio Calendario SSS Instructivos Contact…" at bounding box center [339, 162] width 678 height 324
paste input "7-13662077-6"
type input "27-13662077-6"
drag, startPoint x: 520, startPoint y: 82, endPoint x: 519, endPoint y: 74, distance: 7.9
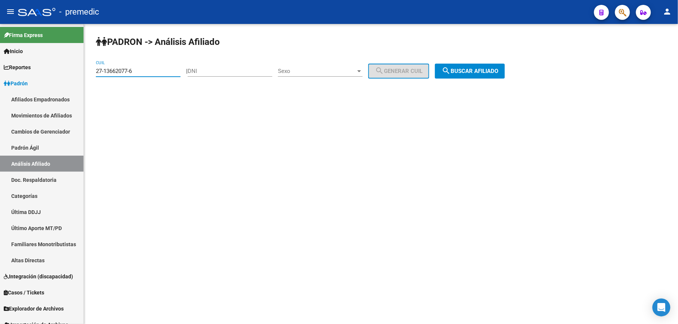
click at [520, 80] on div "[PERSON_NAME] -> Análisis Afiliado 27-13662077-6 CUIL | DNI Sexo Sexo search Ge…" at bounding box center [381, 63] width 594 height 79
click at [498, 73] on span "search Buscar afiliado" at bounding box center [469, 71] width 57 height 7
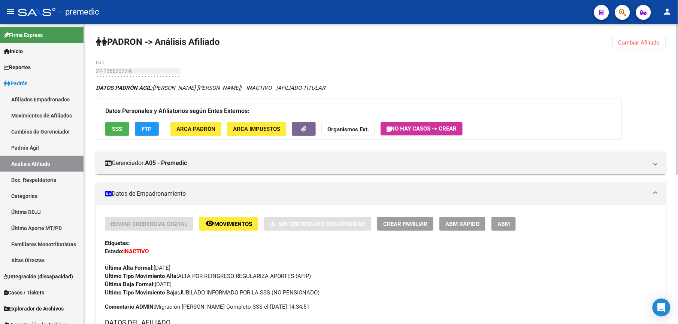
scroll to position [298, 0]
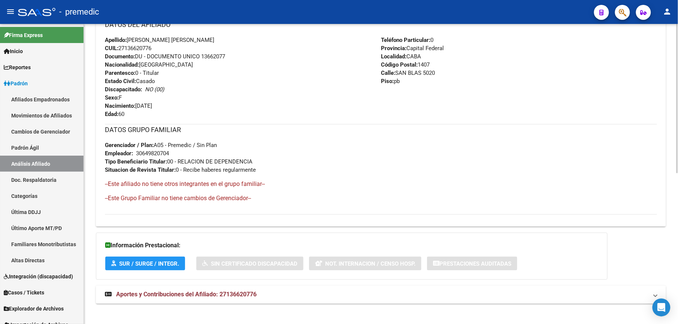
click at [183, 288] on mat-expansion-panel-header "Aportes y Contribuciones del Afiliado: 27136620776" at bounding box center [381, 295] width 570 height 18
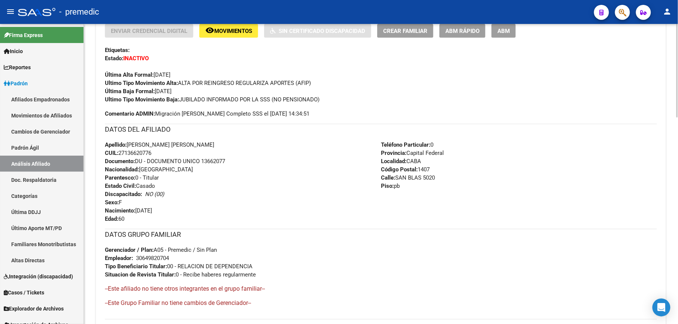
scroll to position [0, 0]
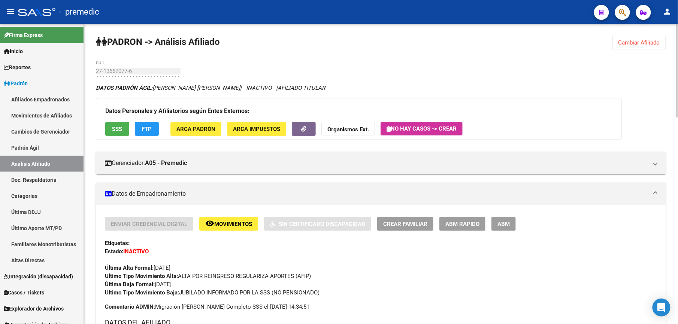
click at [642, 45] on span "Cambiar Afiliado" at bounding box center [639, 42] width 42 height 7
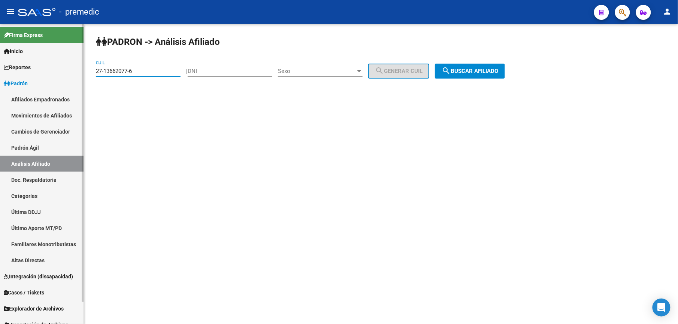
drag, startPoint x: 153, startPoint y: 71, endPoint x: 49, endPoint y: 65, distance: 104.6
click at [27, 65] on mat-sidenav-container "Firma Express Inicio Calendario SSS Instructivos Contacto OS Reportes Padrón Tr…" at bounding box center [339, 174] width 678 height 300
paste input
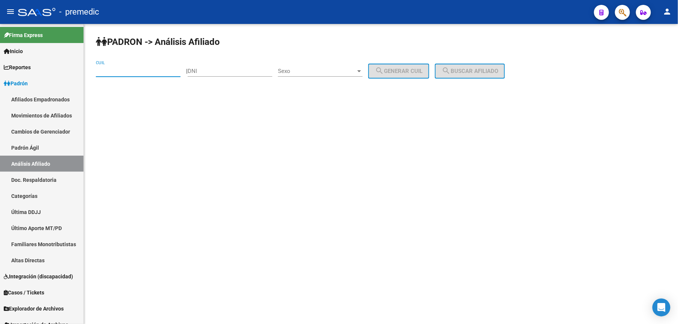
paste input
paste input "23-25816335-4"
click at [476, 64] on button "search Buscar afiliado" at bounding box center [470, 71] width 70 height 15
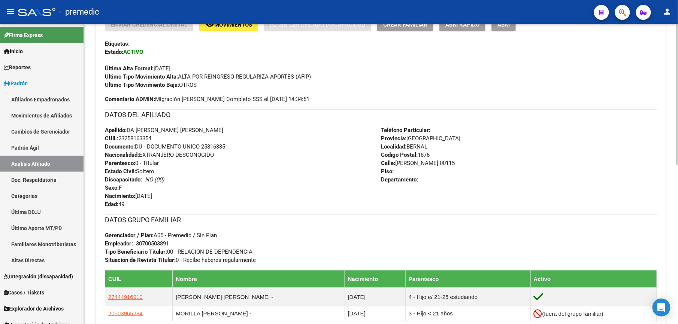
scroll to position [339, 0]
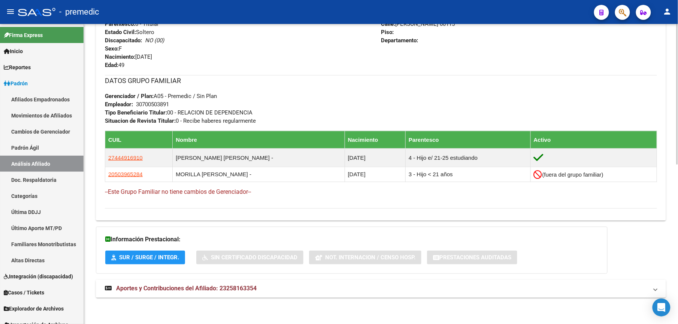
click at [163, 288] on span "Aportes y Contribuciones del Afiliado: 23258163354" at bounding box center [186, 288] width 140 height 7
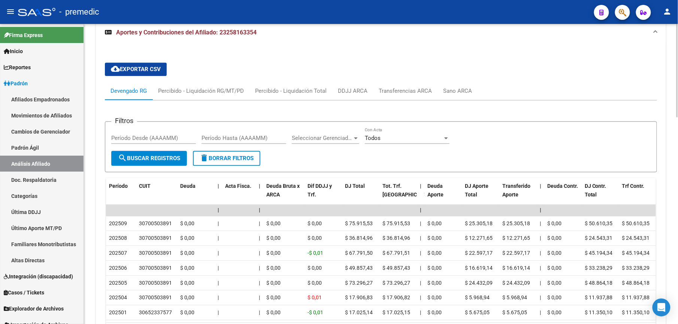
scroll to position [665, 0]
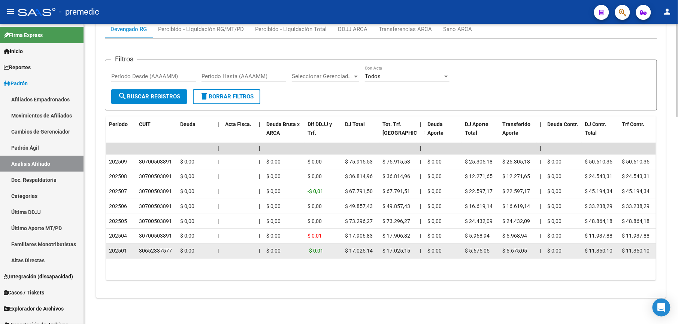
drag, startPoint x: 145, startPoint y: 249, endPoint x: 154, endPoint y: 249, distance: 9.7
click at [154, 249] on div "30652337577" at bounding box center [155, 251] width 33 height 9
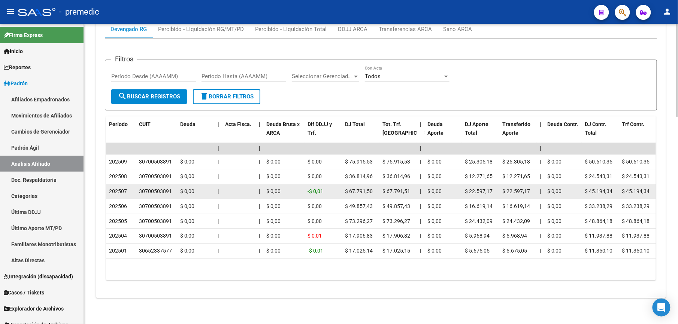
drag, startPoint x: 165, startPoint y: 238, endPoint x: 167, endPoint y: 183, distance: 54.7
click at [167, 183] on datatable-scroller "| | | | | | | | | | | | | 202509 30700503891 $ 0,00 | | $ 0,00 $ 0,00 $ 75.915,…" at bounding box center [381, 201] width 550 height 116
click at [167, 187] on div "30700503891" at bounding box center [155, 191] width 33 height 9
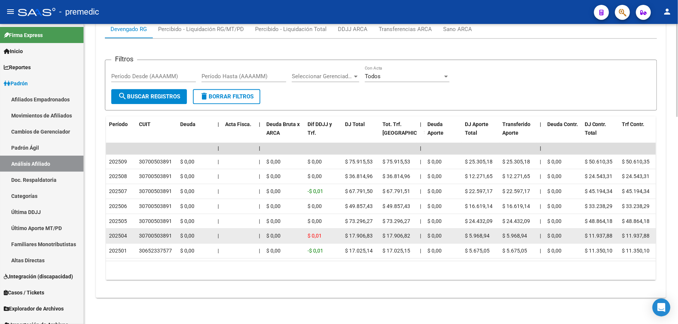
drag, startPoint x: 156, startPoint y: 203, endPoint x: 156, endPoint y: 239, distance: 36.3
click at [156, 239] on datatable-scroller "| | | | | | | | | | | | | 202509 30700503891 $ 0,00 | | $ 0,00 $ 0,00 $ 75.915,…" at bounding box center [381, 201] width 550 height 116
click at [156, 239] on datatable-body-cell "30700503891" at bounding box center [156, 236] width 41 height 15
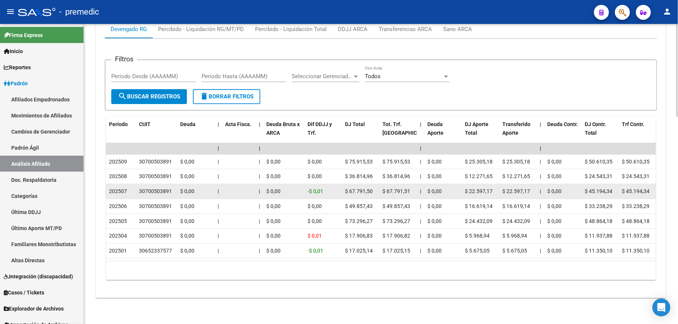
drag, startPoint x: 159, startPoint y: 243, endPoint x: 156, endPoint y: 185, distance: 58.1
click at [156, 185] on datatable-scroller "| | | | | | | | | | | | | 202509 30700503891 $ 0,00 | | $ 0,00 $ 0,00 $ 75.915,…" at bounding box center [381, 201] width 550 height 116
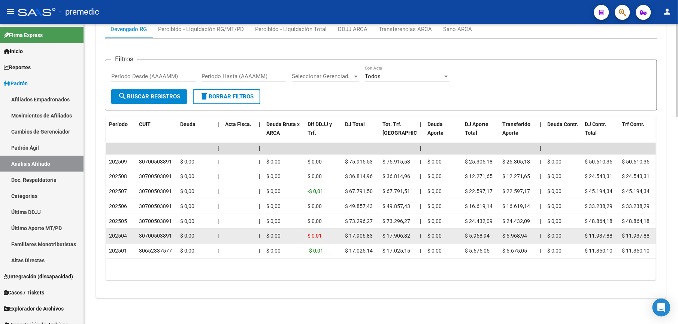
drag, startPoint x: 156, startPoint y: 185, endPoint x: 156, endPoint y: 228, distance: 43.4
click at [156, 228] on datatable-scroller "| | | | | | | | | | | | | 202509 30700503891 $ 0,00 | | $ 0,00 $ 0,00 $ 75.915,…" at bounding box center [381, 201] width 550 height 116
click at [156, 232] on div "30700503891" at bounding box center [155, 236] width 33 height 9
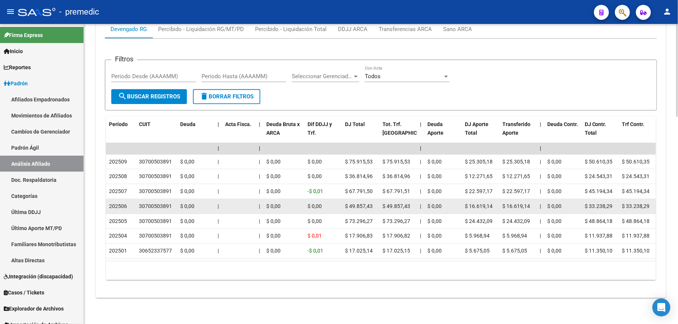
drag, startPoint x: 156, startPoint y: 206, endPoint x: 156, endPoint y: 198, distance: 7.9
click at [156, 198] on datatable-scroller "| | | | | | | | | | | | | 202509 30700503891 $ 0,00 | | $ 0,00 $ 0,00 $ 75.915,…" at bounding box center [381, 201] width 550 height 116
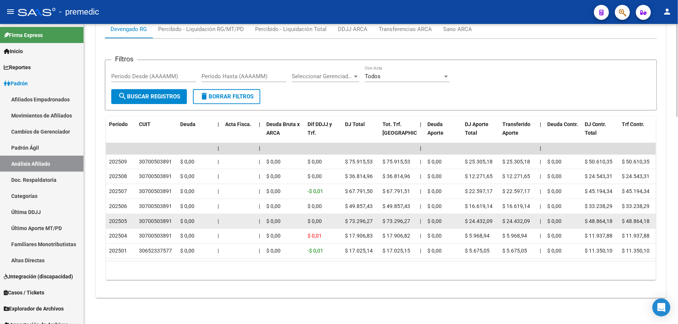
drag, startPoint x: 156, startPoint y: 198, endPoint x: 153, endPoint y: 220, distance: 22.6
click at [153, 220] on datatable-scroller "| | | | | | | | | | | | | 202509 30700503891 $ 0,00 | | $ 0,00 $ 0,00 $ 75.915,…" at bounding box center [381, 201] width 550 height 116
click at [153, 220] on datatable-body-cell "30700503891" at bounding box center [156, 221] width 41 height 15
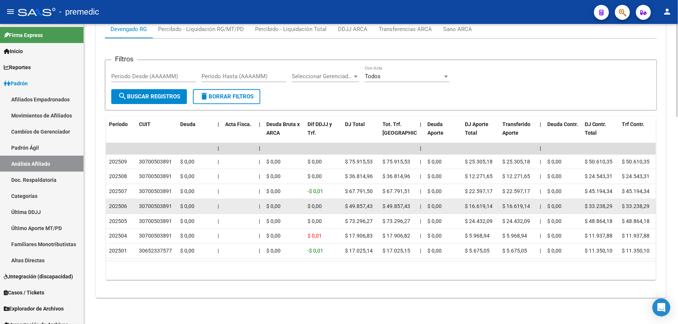
drag, startPoint x: 153, startPoint y: 212, endPoint x: 153, endPoint y: 196, distance: 15.3
click at [153, 196] on datatable-scroller "| | | | | | | | | | | | | 202509 30700503891 $ 0,00 | | $ 0,00 $ 0,00 $ 75.915,…" at bounding box center [381, 201] width 550 height 116
click at [153, 202] on div "30700503891" at bounding box center [155, 206] width 33 height 9
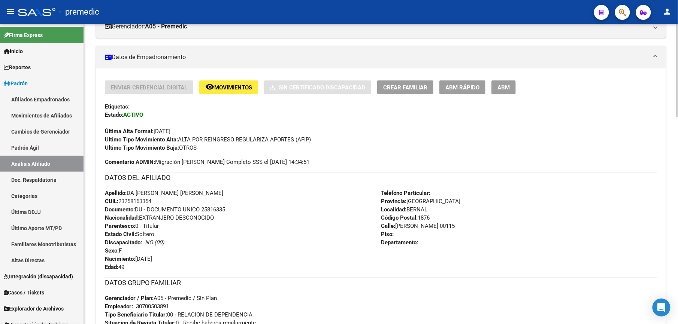
scroll to position [0, 0]
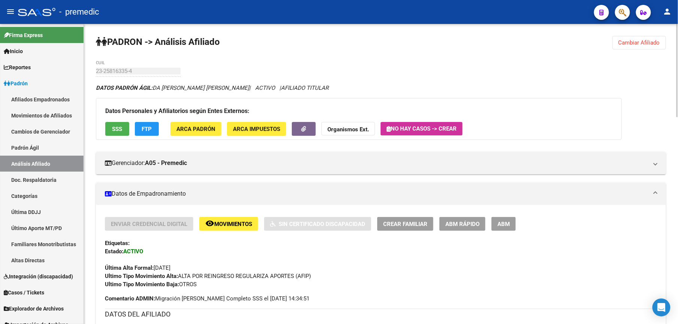
click at [635, 47] on button "Cambiar Afiliado" at bounding box center [639, 42] width 54 height 13
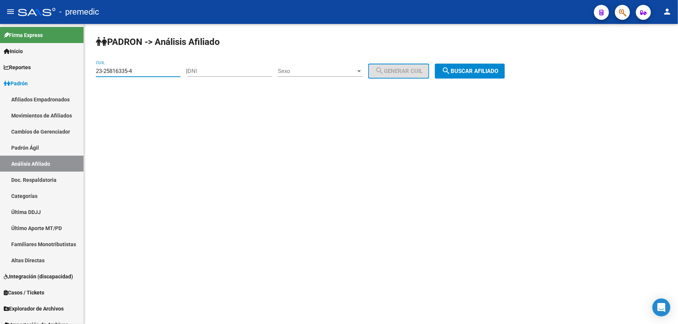
drag, startPoint x: 168, startPoint y: 71, endPoint x: 118, endPoint y: 61, distance: 50.3
click at [0, 61] on html "menu - premedic person Firma Express Inicio Calendario SSS Instructivos Contact…" at bounding box center [339, 162] width 678 height 324
paste input "0-30145015-0"
type input "20-30145015-0"
click at [484, 74] on button "search Buscar afiliado" at bounding box center [470, 71] width 70 height 15
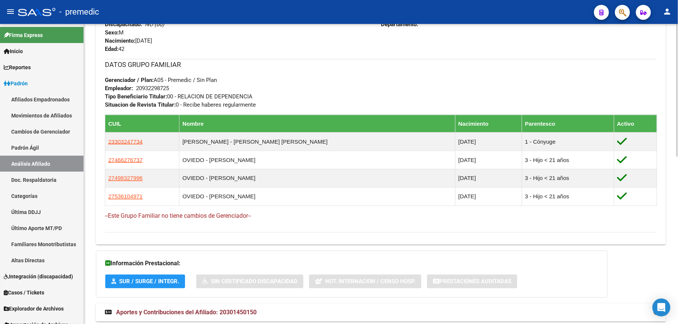
scroll to position [379, 0]
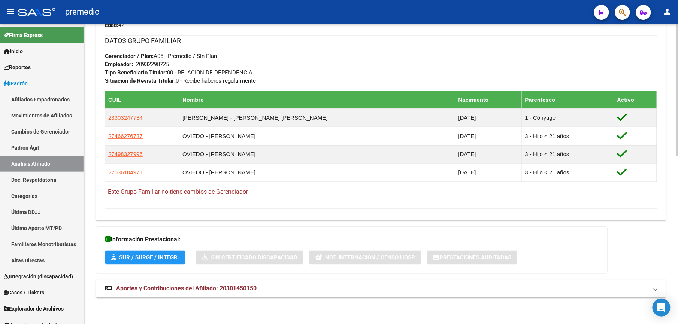
click at [249, 289] on span "Aportes y Contribuciones del Afiliado: 20301450150" at bounding box center [186, 288] width 140 height 7
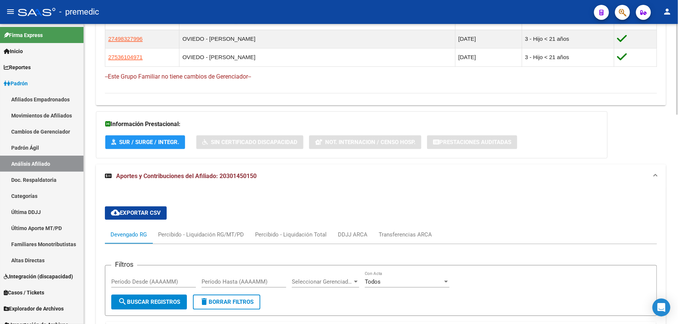
scroll to position [694, 0]
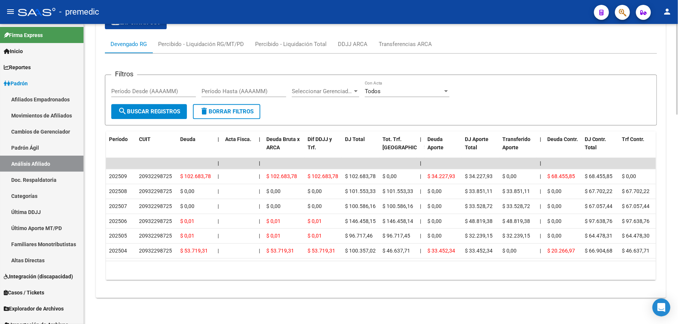
drag, startPoint x: 149, startPoint y: 261, endPoint x: 179, endPoint y: 258, distance: 30.1
click at [179, 258] on div "Período CUIT Deuda | Acta Fisca. | Deuda Bruta x ARCA Dif DDJJ y Trf. DJ Total …" at bounding box center [381, 205] width 550 height 149
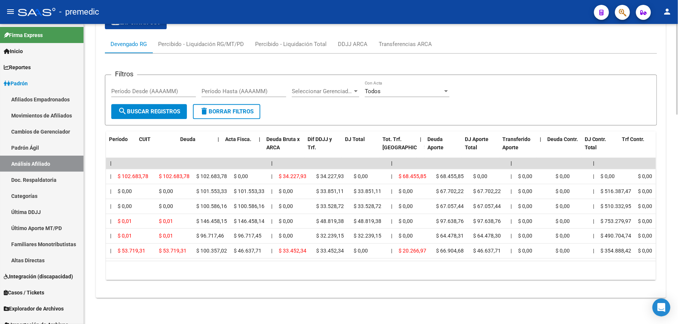
scroll to position [0, 0]
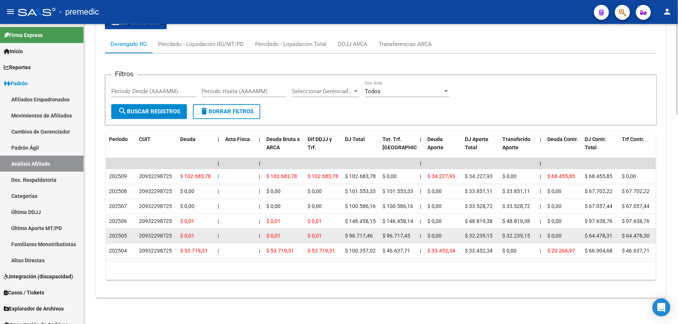
drag, startPoint x: 163, startPoint y: 168, endPoint x: 161, endPoint y: 221, distance: 52.5
click at [161, 221] on datatable-scroller "| | | | | | | | | | | | | 202509 20932298725 $ 102.683,78 | | $ 102.683,78 $ 10…" at bounding box center [381, 208] width 550 height 101
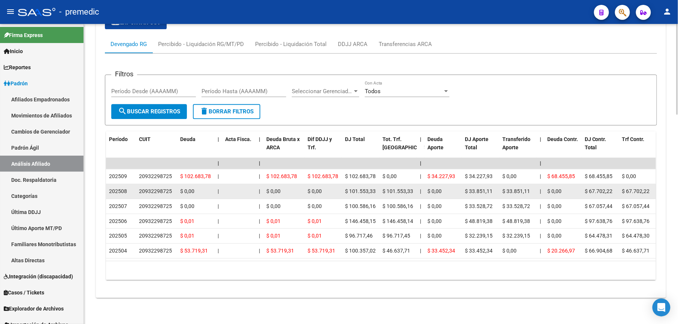
drag, startPoint x: 161, startPoint y: 221, endPoint x: 150, endPoint y: 183, distance: 39.4
click at [150, 183] on datatable-scroller "| | | | | | | | | | | | | 202509 20932298725 $ 102.683,78 | | $ 102.683,78 $ 10…" at bounding box center [381, 208] width 550 height 101
click at [150, 187] on div "20932298725" at bounding box center [155, 191] width 33 height 9
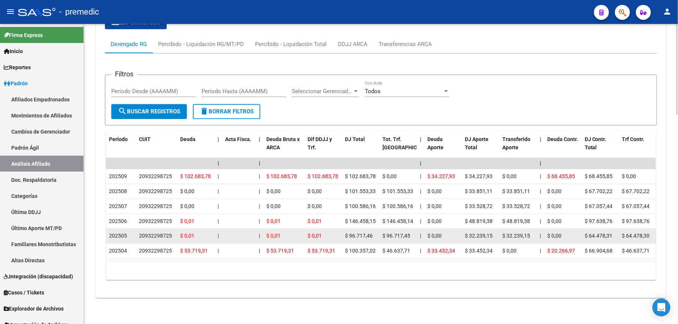
drag, startPoint x: 161, startPoint y: 182, endPoint x: 162, endPoint y: 226, distance: 44.6
click at [162, 226] on datatable-scroller "| | | | | | | | | | | | | 202509 20932298725 $ 102.683,78 | | $ 102.683,78 $ 10…" at bounding box center [381, 208] width 550 height 101
click at [162, 232] on div "20932298725" at bounding box center [155, 236] width 33 height 9
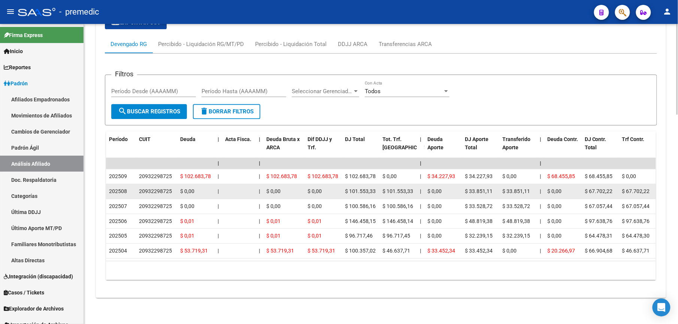
drag, startPoint x: 158, startPoint y: 237, endPoint x: 146, endPoint y: 189, distance: 49.8
click at [146, 189] on datatable-scroller "| | | | | | | | | | | | | 202509 20932298725 $ 102.683,78 | | $ 102.683,78 $ 10…" at bounding box center [381, 208] width 550 height 101
click at [146, 189] on datatable-body-cell "20932298725" at bounding box center [156, 191] width 41 height 15
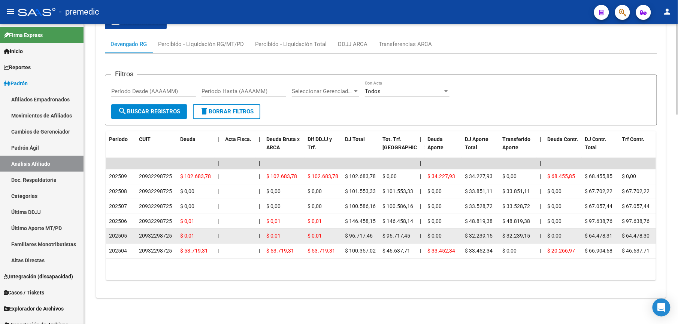
drag, startPoint x: 152, startPoint y: 180, endPoint x: 155, endPoint y: 224, distance: 43.9
click at [155, 224] on datatable-scroller "| | | | | | | | | | | | | 202509 20932298725 $ 102.683,78 | | $ 102.683,78 $ 10…" at bounding box center [381, 208] width 550 height 101
click at [155, 229] on datatable-body-cell "20932298725" at bounding box center [156, 236] width 41 height 15
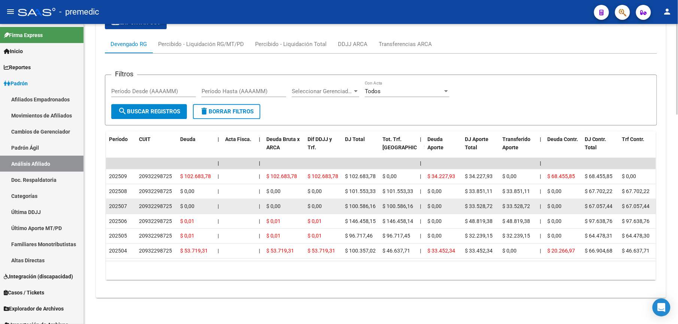
drag, startPoint x: 162, startPoint y: 238, endPoint x: 159, endPoint y: 204, distance: 34.5
click at [159, 204] on datatable-scroller "| | | | | | | | | | | | | 202509 20932298725 $ 102.683,78 | | $ 102.683,78 $ 10…" at bounding box center [381, 208] width 550 height 101
click at [159, 204] on datatable-body-cell "20932298725" at bounding box center [156, 206] width 41 height 15
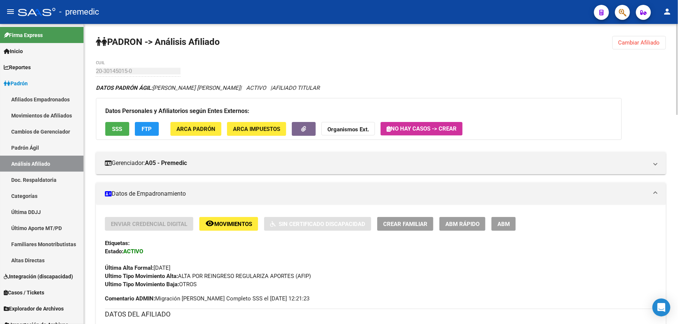
click at [651, 46] on button "Cambiar Afiliado" at bounding box center [639, 42] width 54 height 13
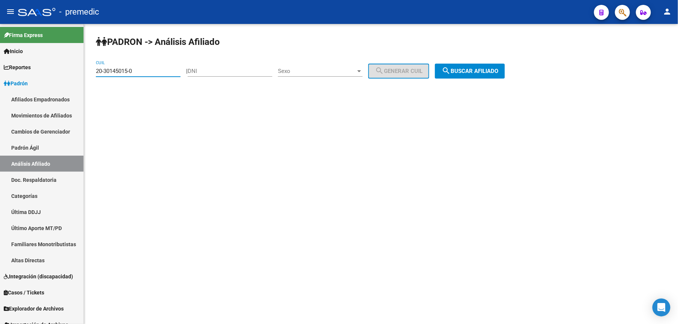
drag, startPoint x: 140, startPoint y: 74, endPoint x: 96, endPoint y: 73, distance: 43.4
click at [96, 73] on input "20-30145015-0" at bounding box center [138, 71] width 85 height 7
click at [97, 72] on input "20-30145015-0" at bounding box center [138, 71] width 85 height 7
click at [111, 69] on input "20-30145015-0" at bounding box center [138, 71] width 85 height 7
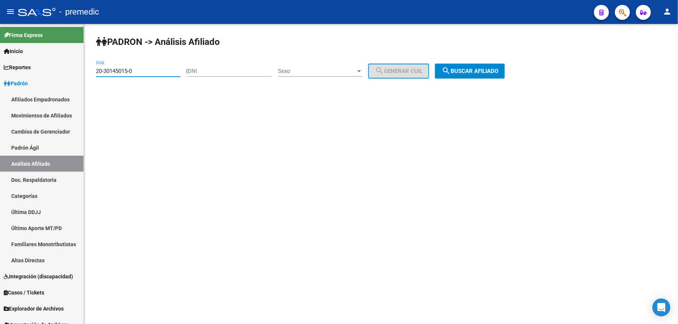
click at [139, 69] on input "20-30145015-0" at bounding box center [138, 71] width 85 height 7
